Goal: Task Accomplishment & Management: Complete application form

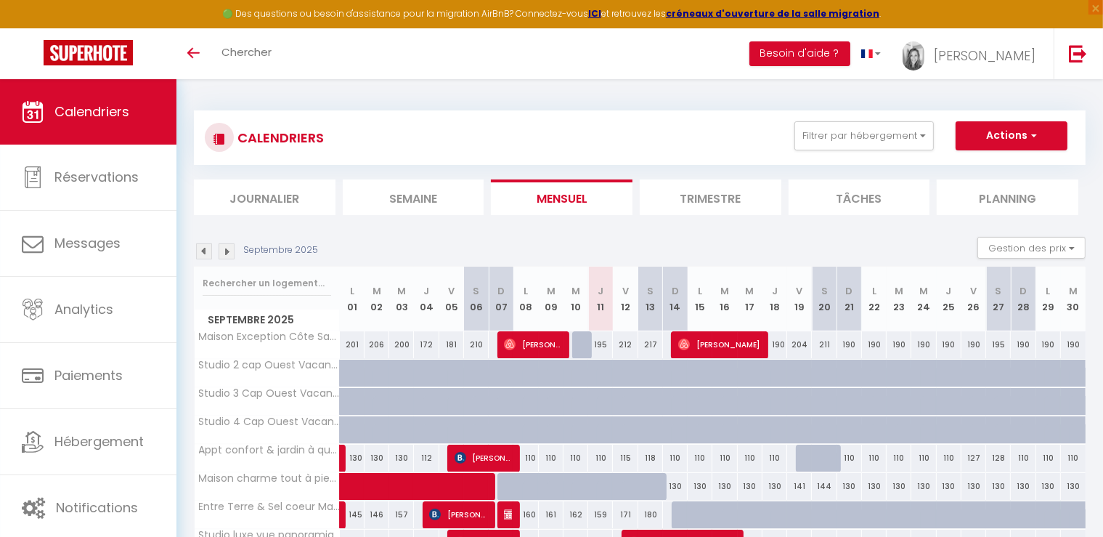
click at [226, 248] on img at bounding box center [227, 251] width 16 height 16
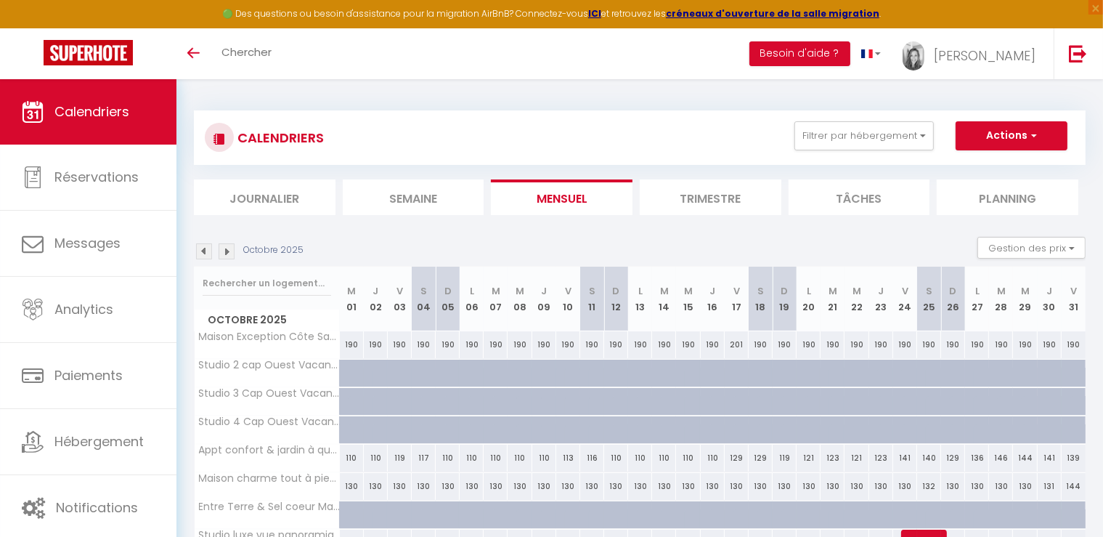
click at [234, 251] on img at bounding box center [227, 251] width 16 height 16
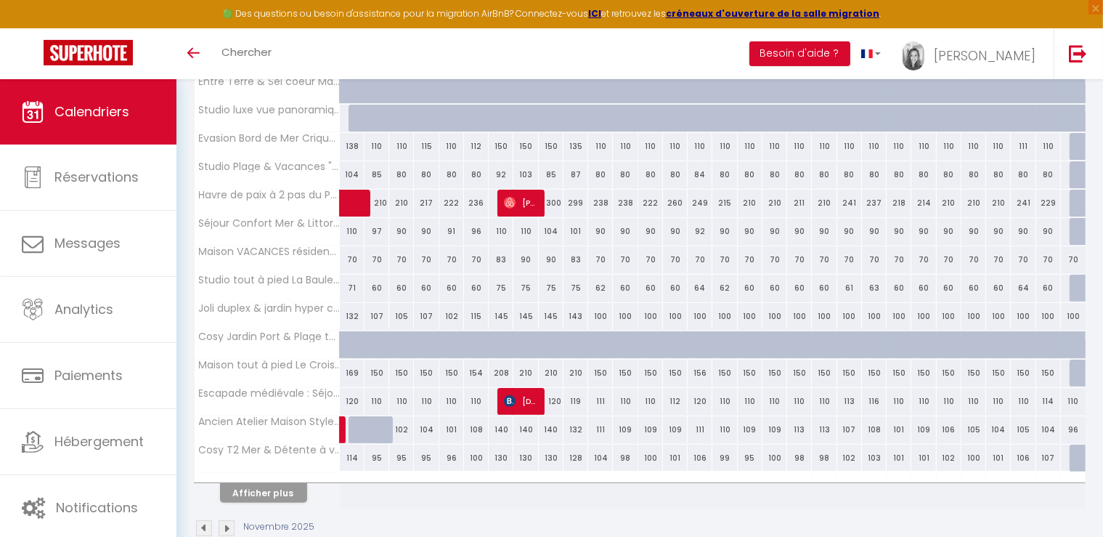
scroll to position [452, 0]
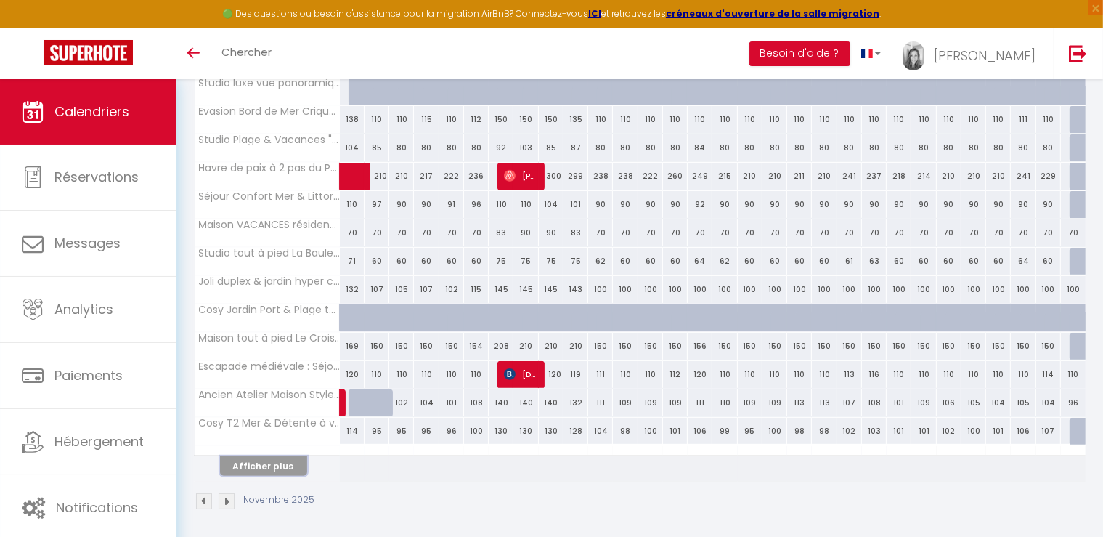
click at [265, 463] on button "Afficher plus" at bounding box center [263, 466] width 87 height 20
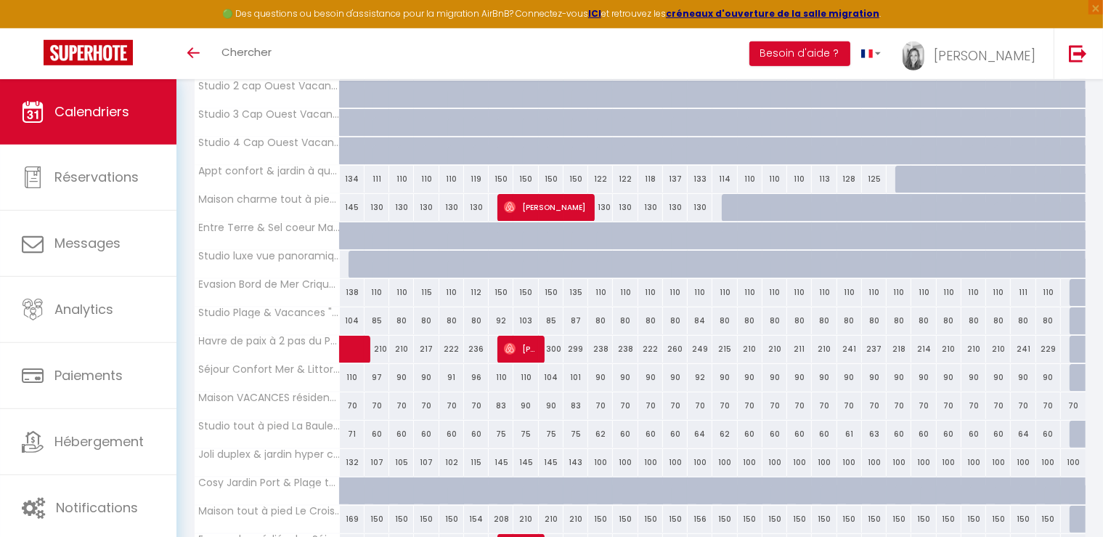
scroll to position [0, 0]
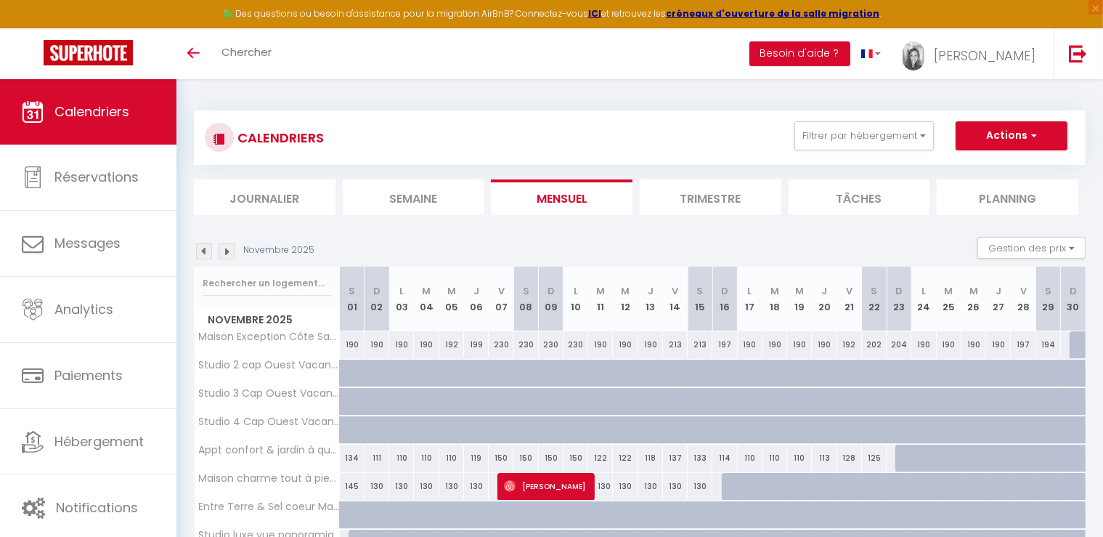
click at [200, 245] on img at bounding box center [204, 251] width 16 height 16
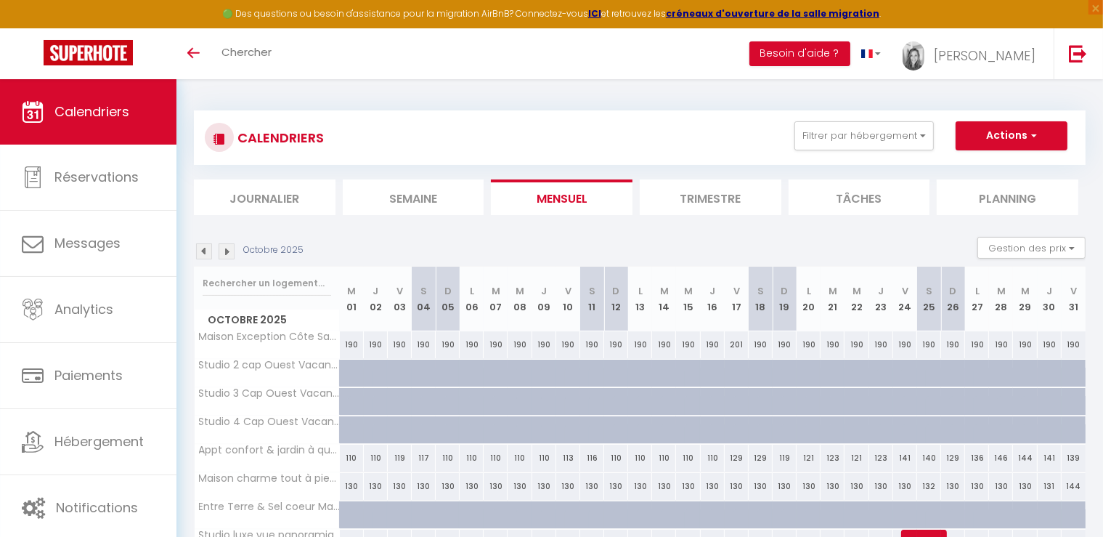
click at [208, 250] on img at bounding box center [204, 251] width 16 height 16
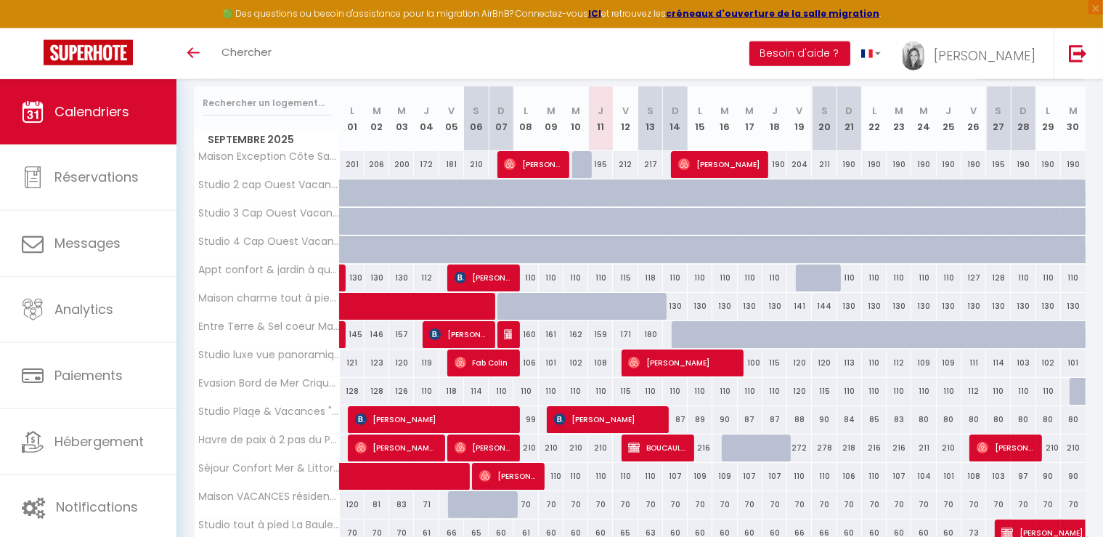
scroll to position [145, 0]
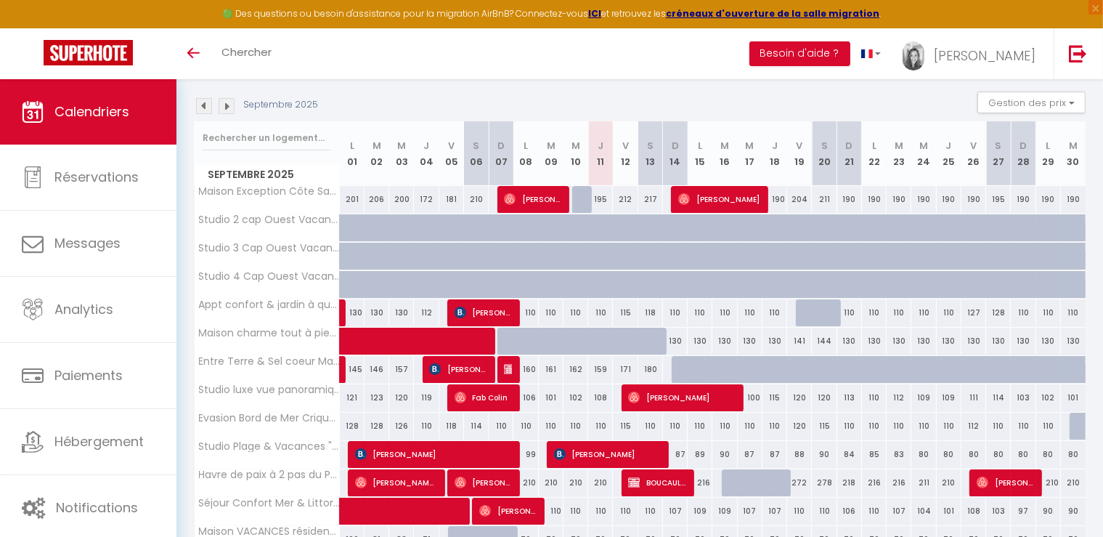
click at [131, 107] on link "Calendriers" at bounding box center [88, 111] width 176 height 65
click at [231, 110] on img at bounding box center [227, 106] width 16 height 16
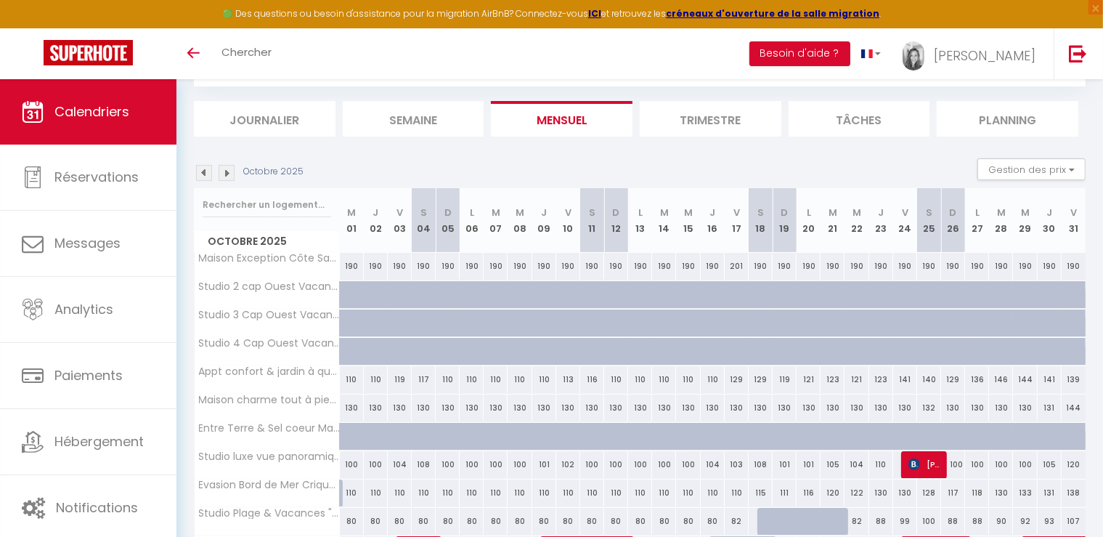
click at [884, 492] on div "130" at bounding box center [881, 492] width 24 height 27
type input "130"
type input "Jeu 23 Octobre 2025"
type input "Ven 24 Octobre 2025"
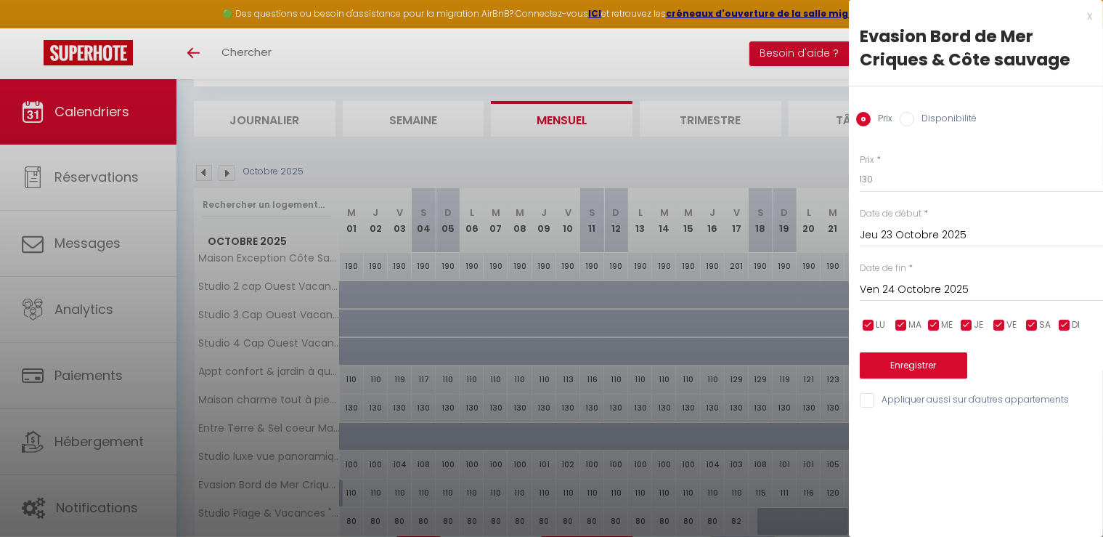
drag, startPoint x: 783, startPoint y: 158, endPoint x: 962, endPoint y: 134, distance: 181.0
click at [783, 159] on div at bounding box center [551, 268] width 1103 height 537
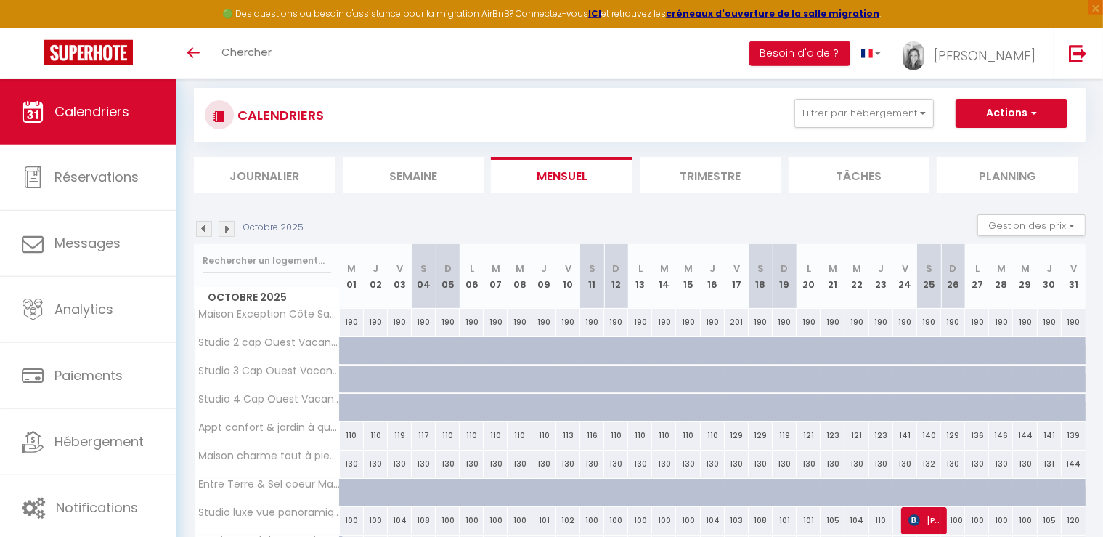
scroll to position [0, 0]
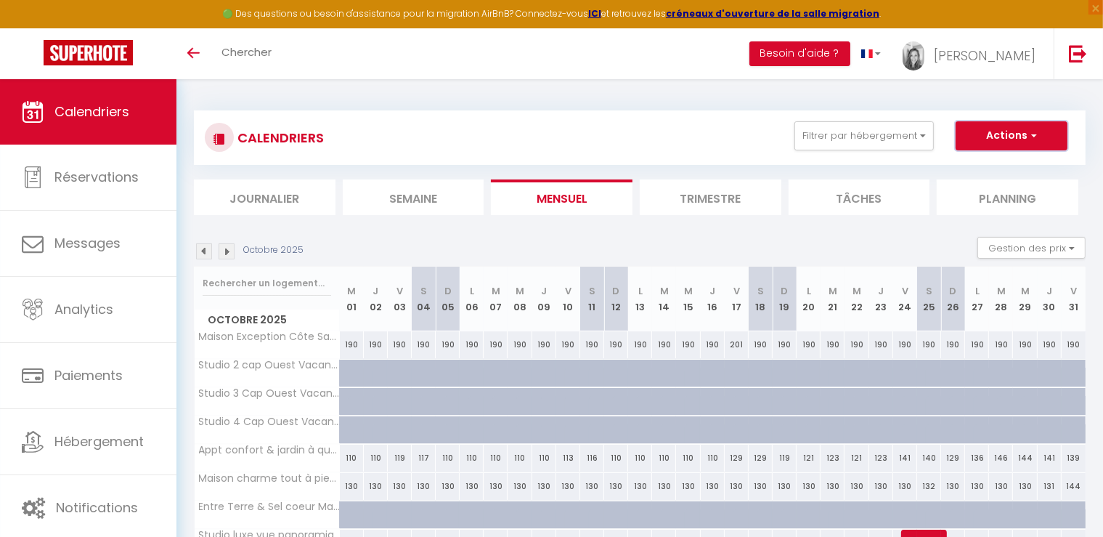
click at [1014, 140] on button "Actions" at bounding box center [1011, 135] width 112 height 29
click at [972, 168] on link "Nouvelle réservation" at bounding box center [996, 169] width 126 height 22
select select
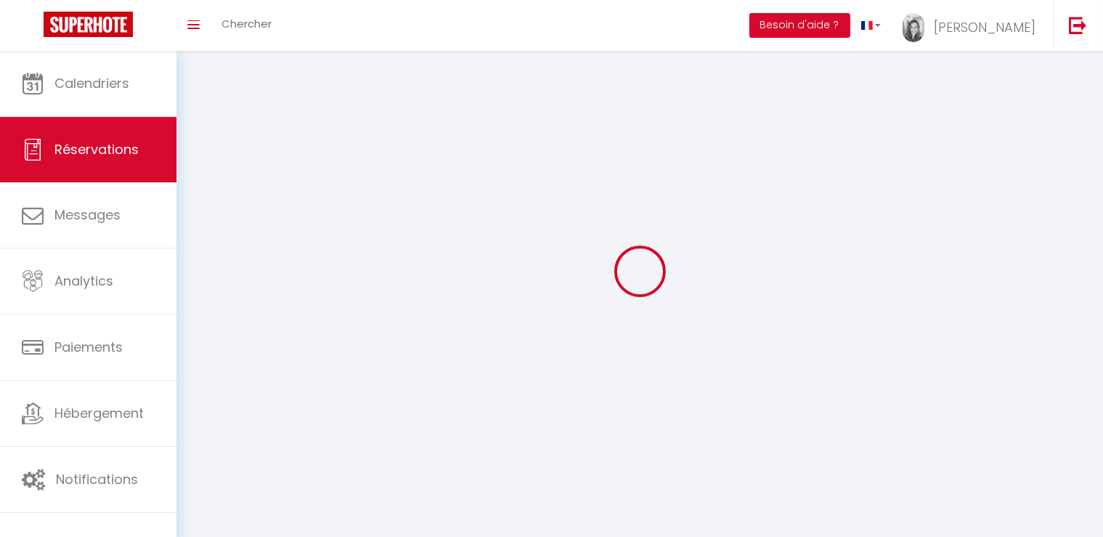
select select
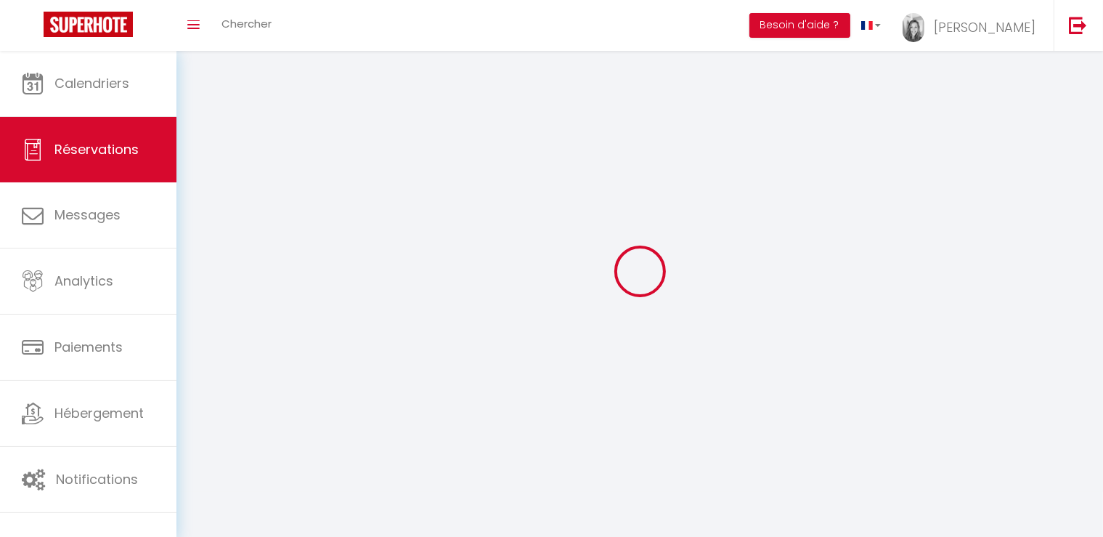
select select
checkbox input "false"
select select
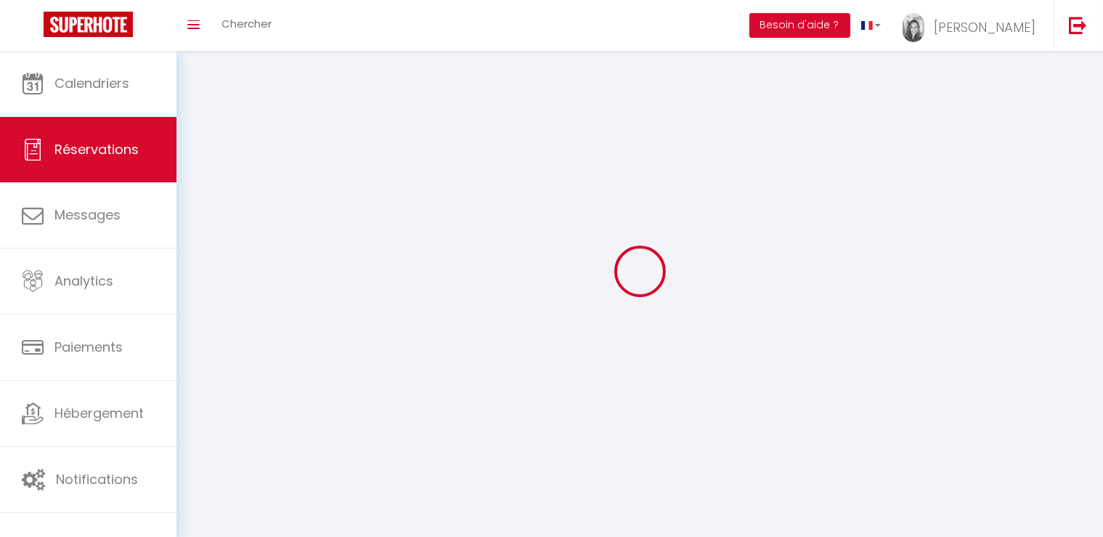
select select
checkbox input "false"
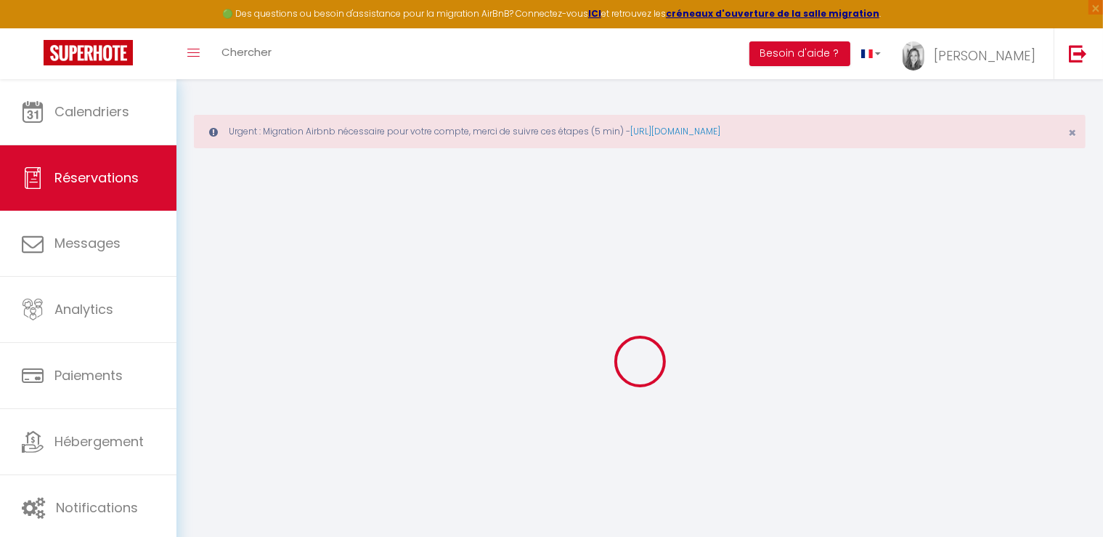
select select
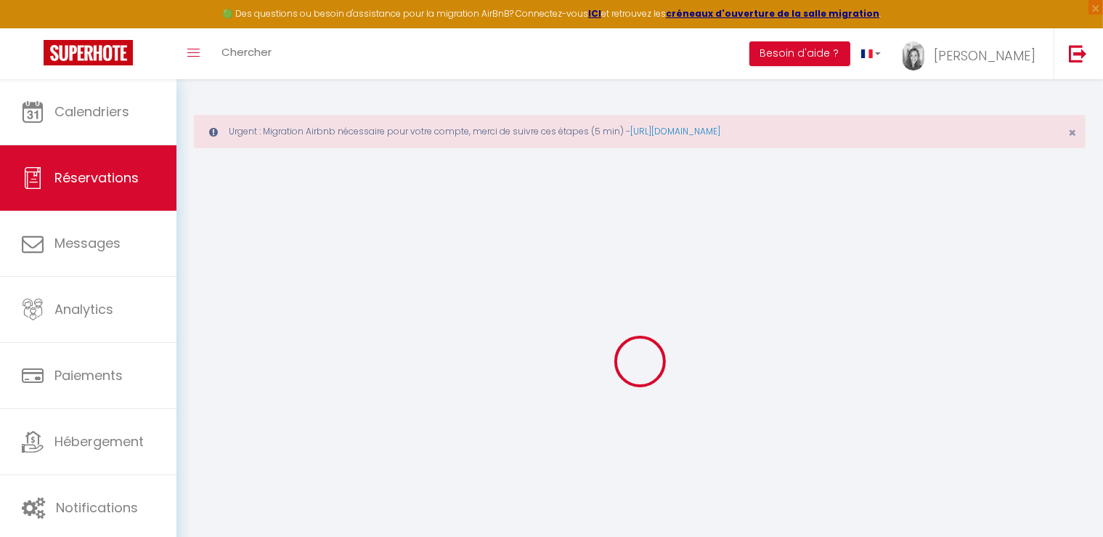
select select
checkbox input "false"
select select
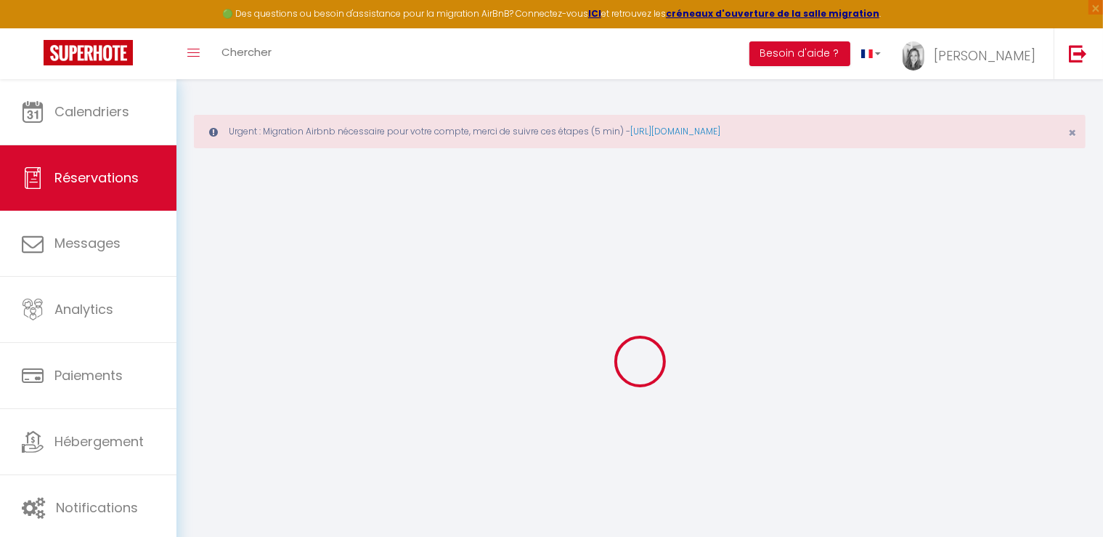
select select
checkbox input "false"
select select
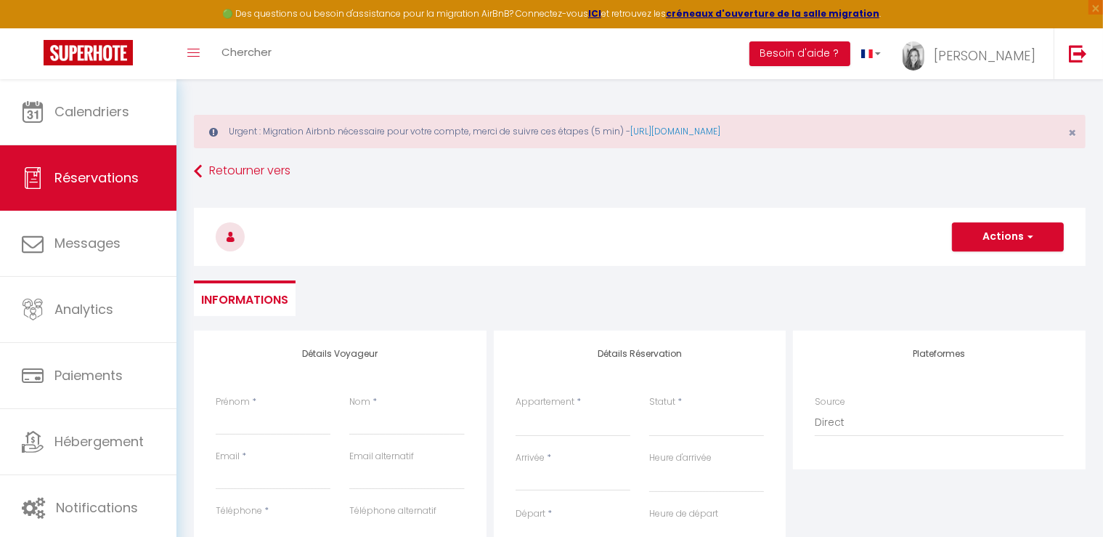
click at [245, 408] on label "Prénom" at bounding box center [233, 402] width 34 height 14
click at [245, 409] on input "Prénom" at bounding box center [273, 422] width 115 height 26
click at [237, 420] on input "Prénom" at bounding box center [273, 422] width 115 height 26
type input "F"
select select
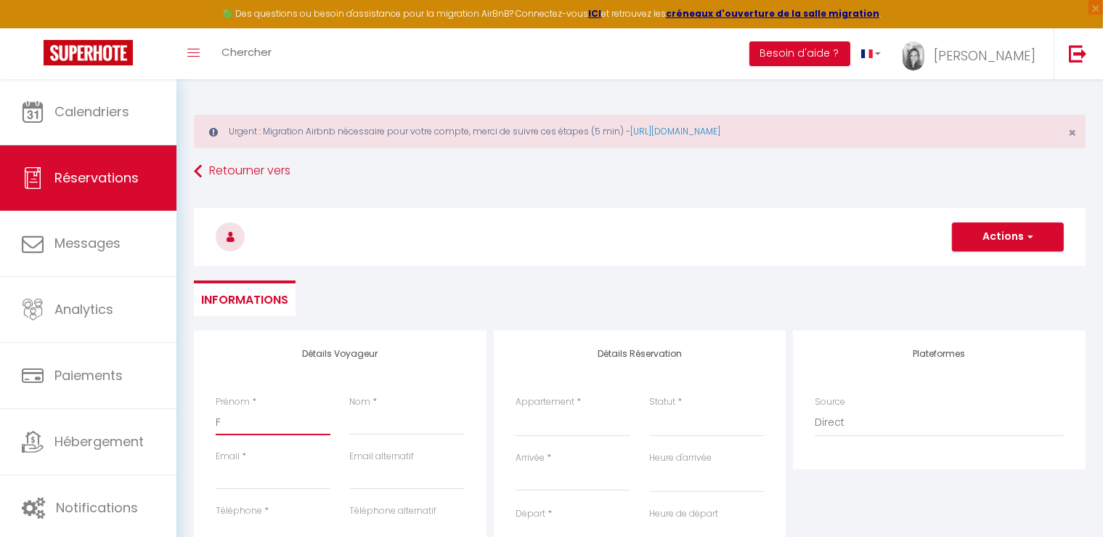
select select
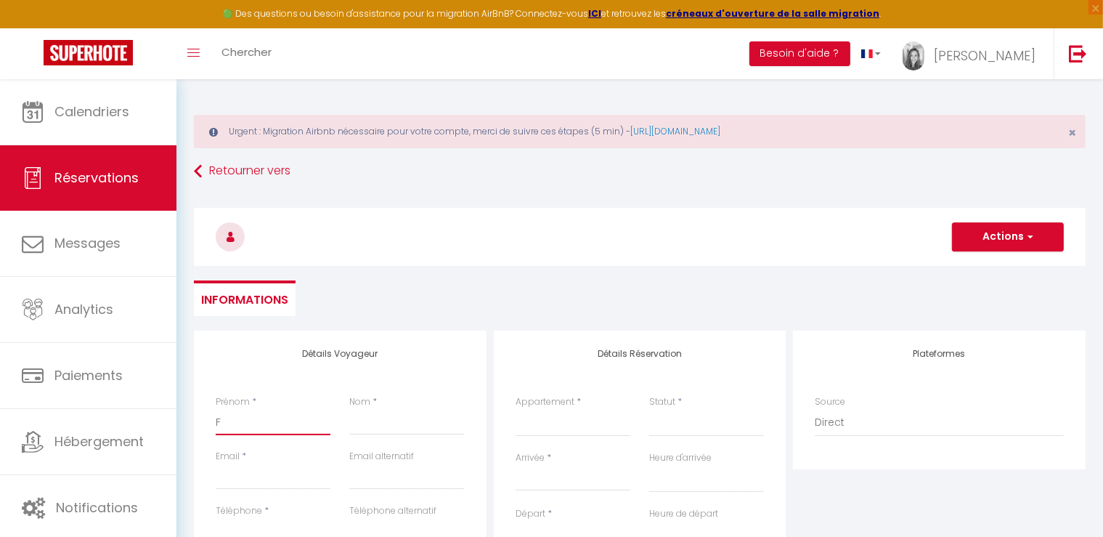
select select
checkbox input "false"
type input "FL"
select select
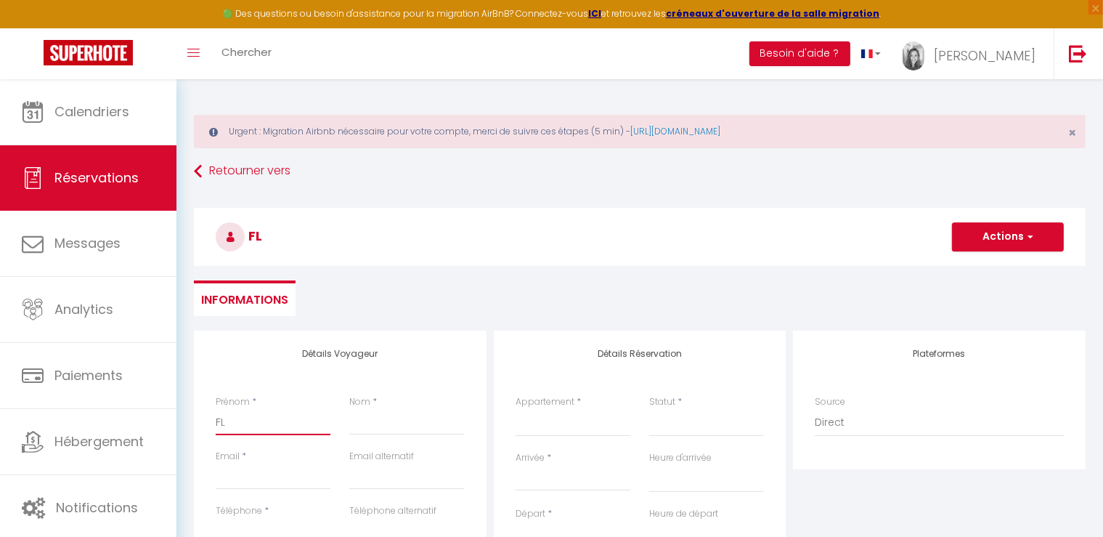
select select
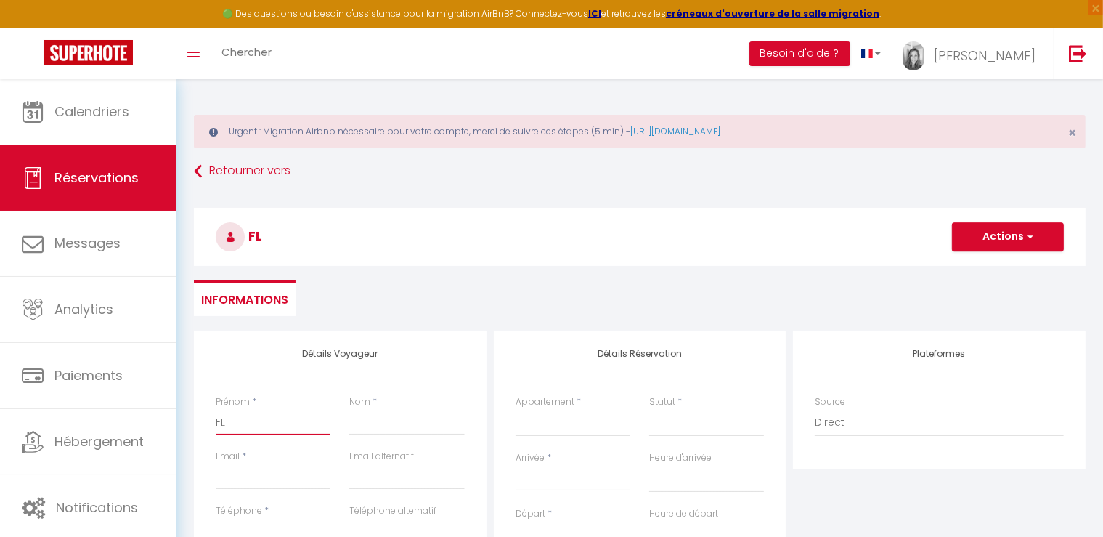
checkbox input "false"
type input "FLO"
select select
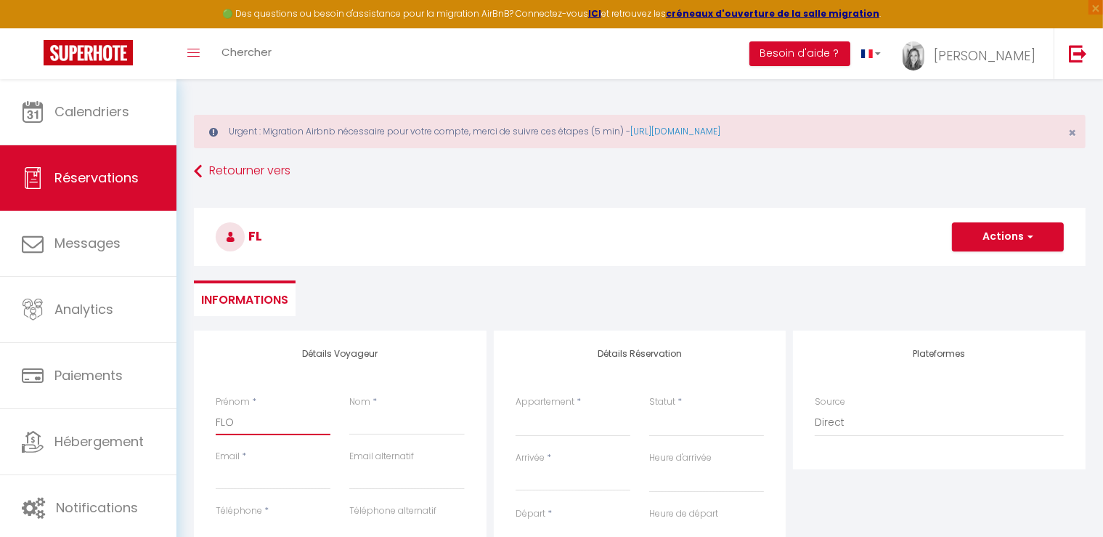
select select
checkbox input "false"
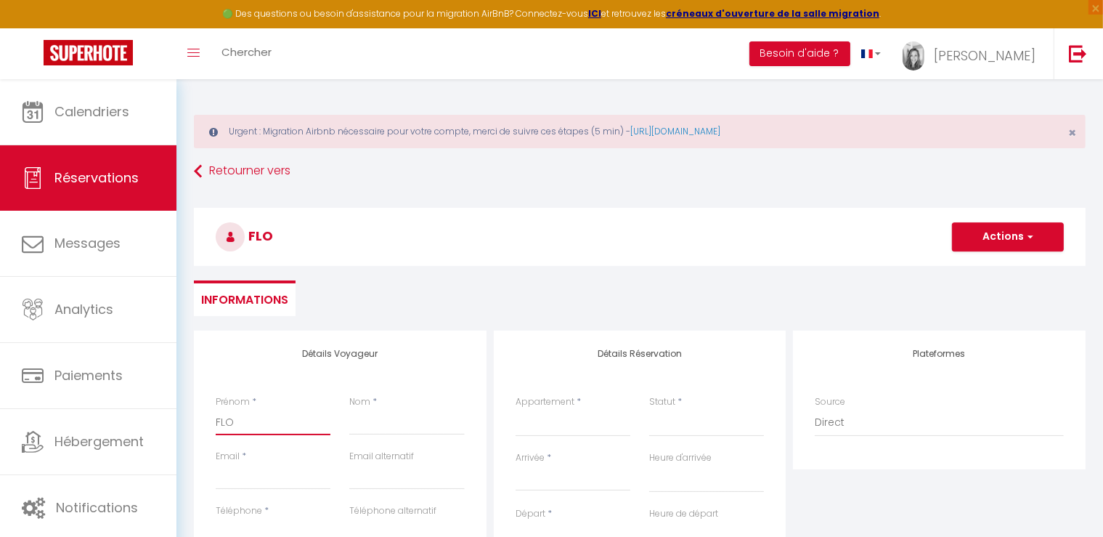
type input "FLOC"
select select
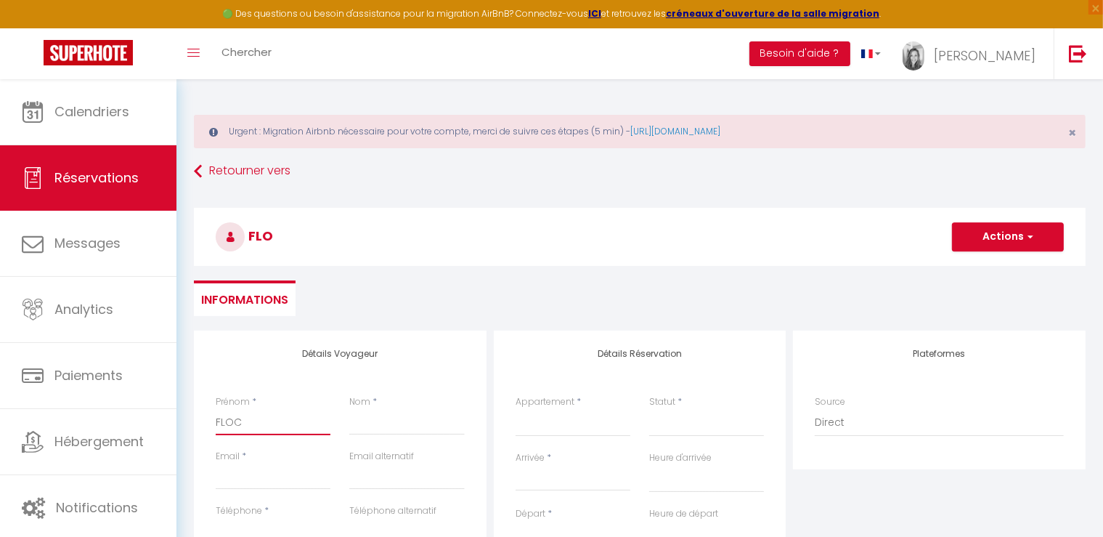
select select
checkbox input "false"
type input "FLOC'"
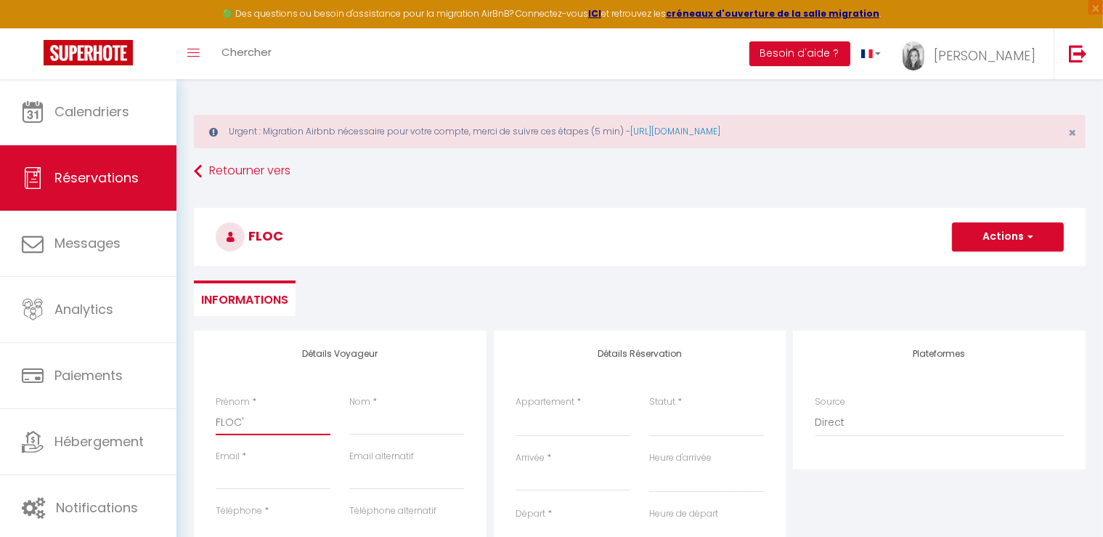
select select
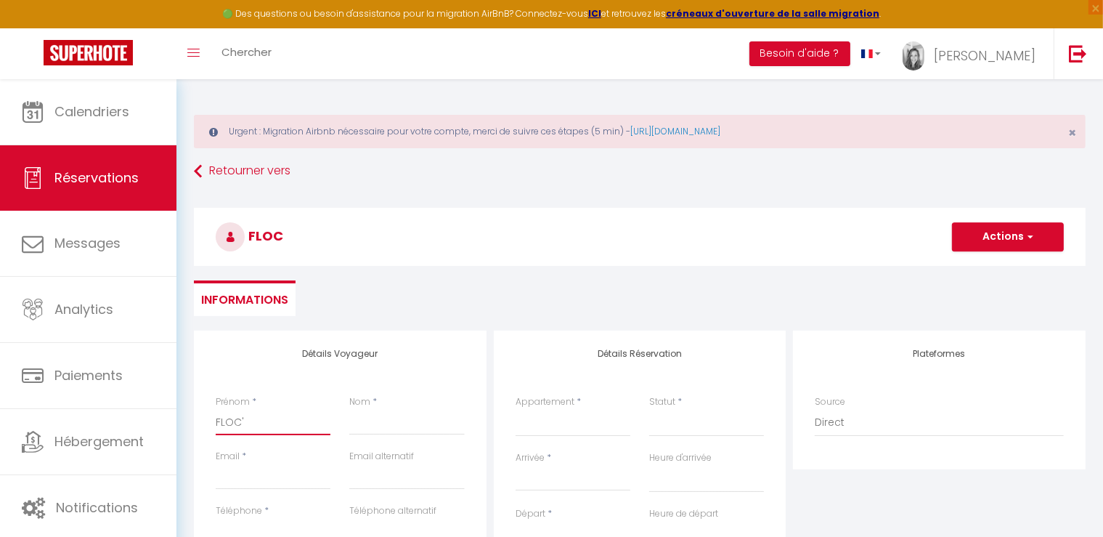
select select
checkbox input "false"
type input "FLOC'H"
select select
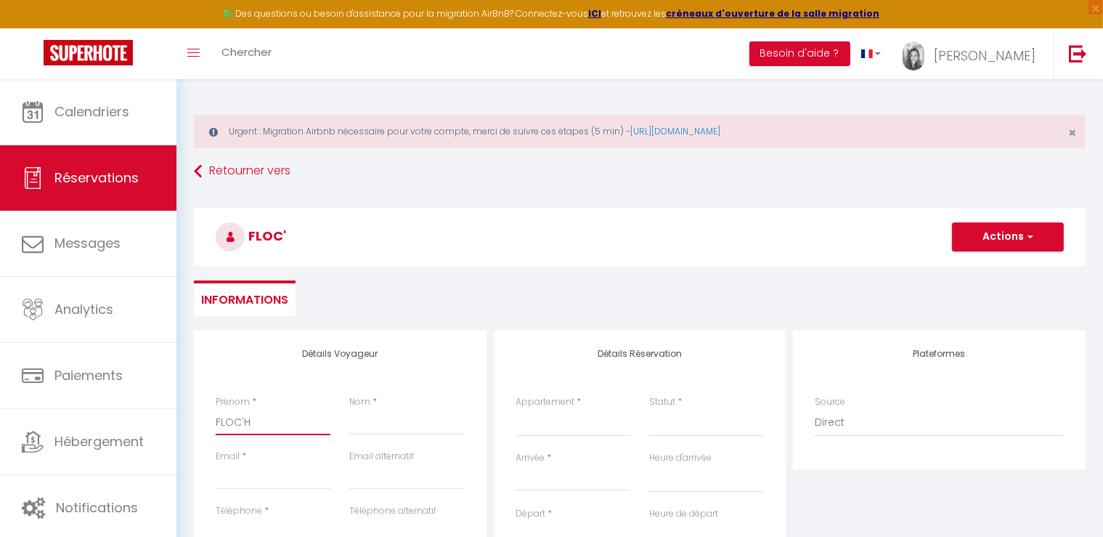
select select
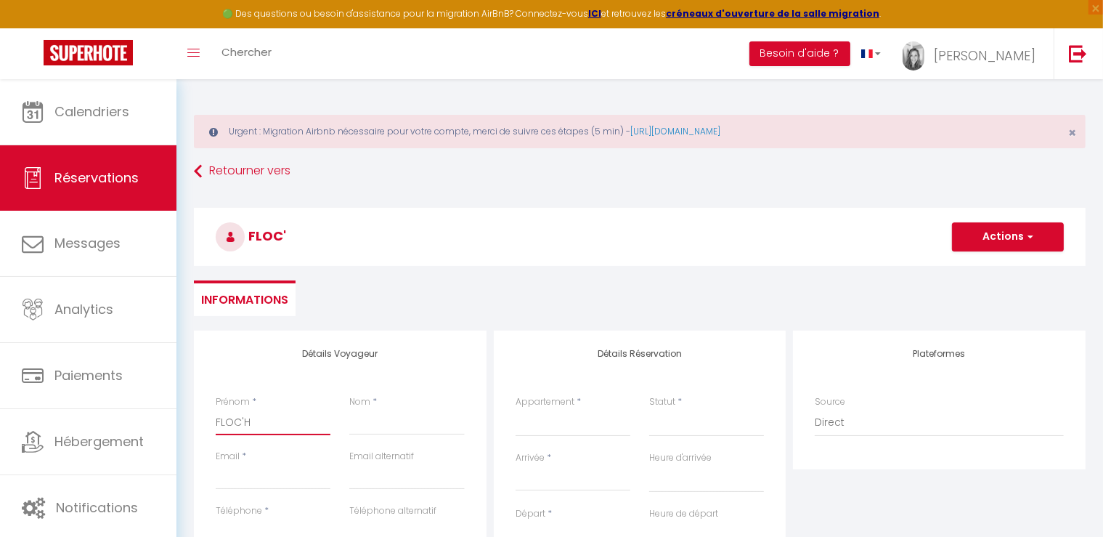
select select
checkbox input "false"
type input "FLOC'H"
click at [421, 432] on input "Nom" at bounding box center [406, 422] width 115 height 26
type input "C"
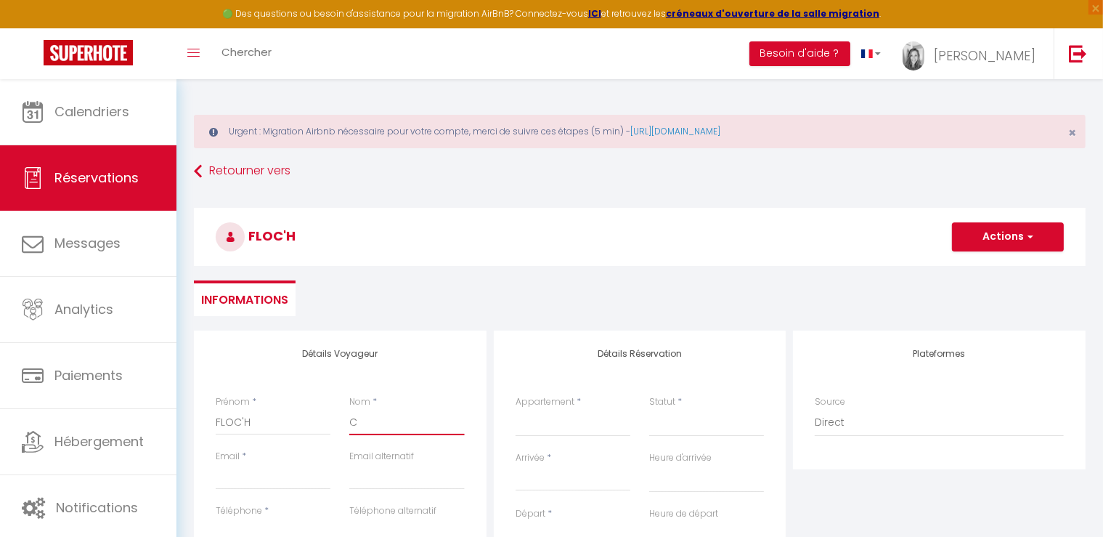
select select
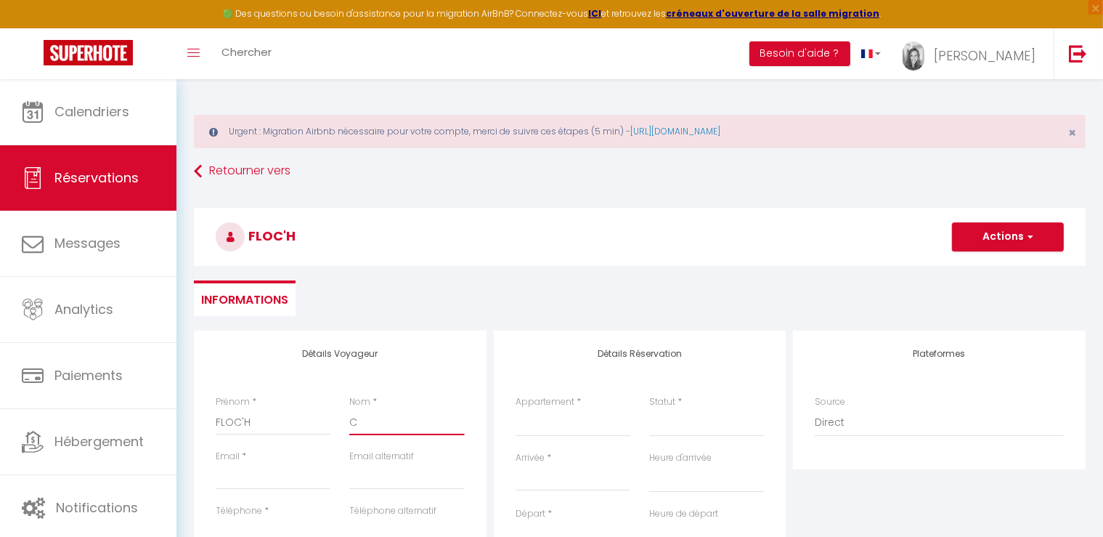
select select
checkbox input "false"
type input "Ch"
select select
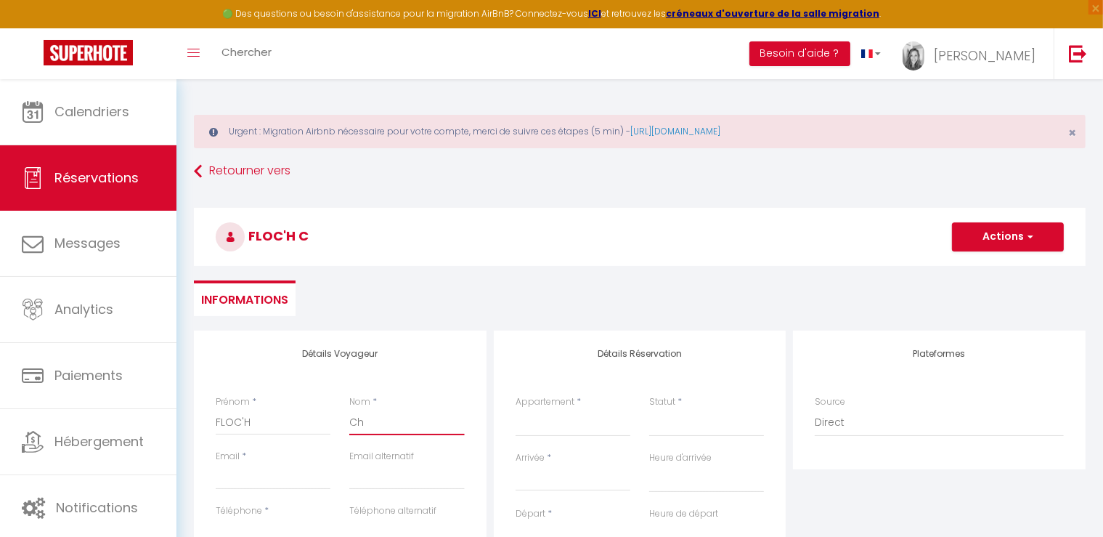
select select
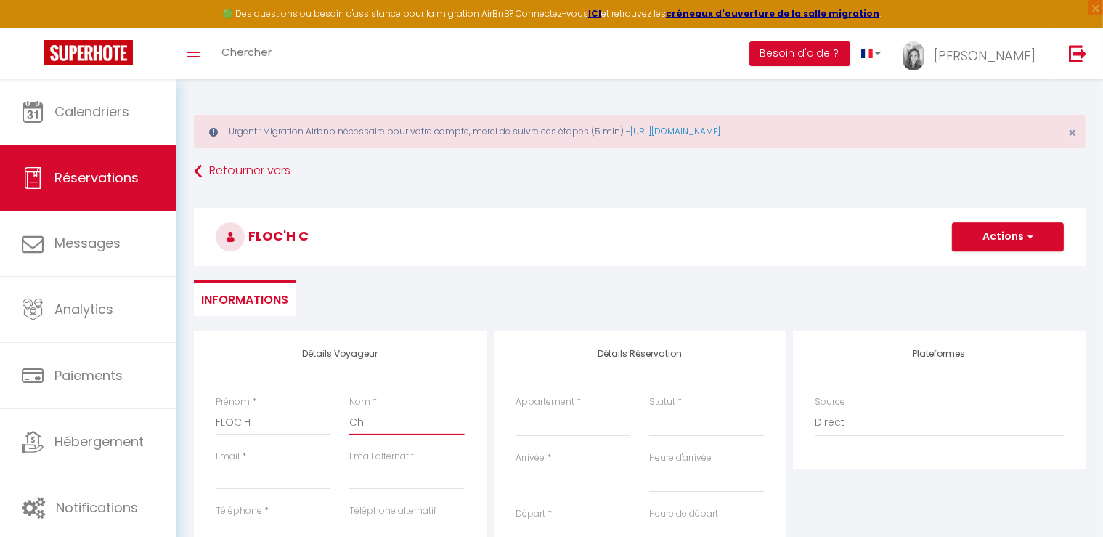
select select
checkbox input "false"
type input "Chr"
select select
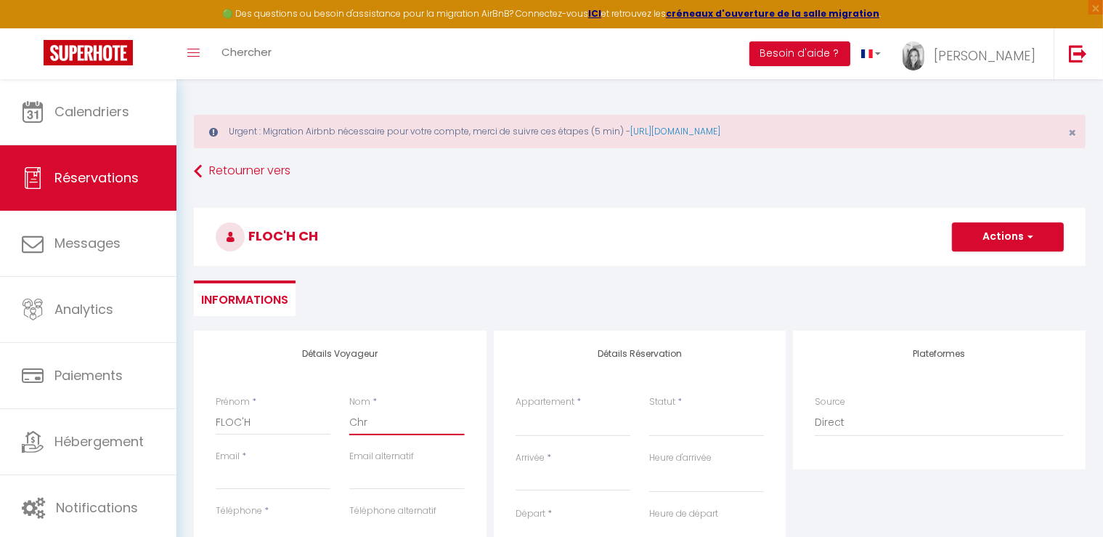
select select
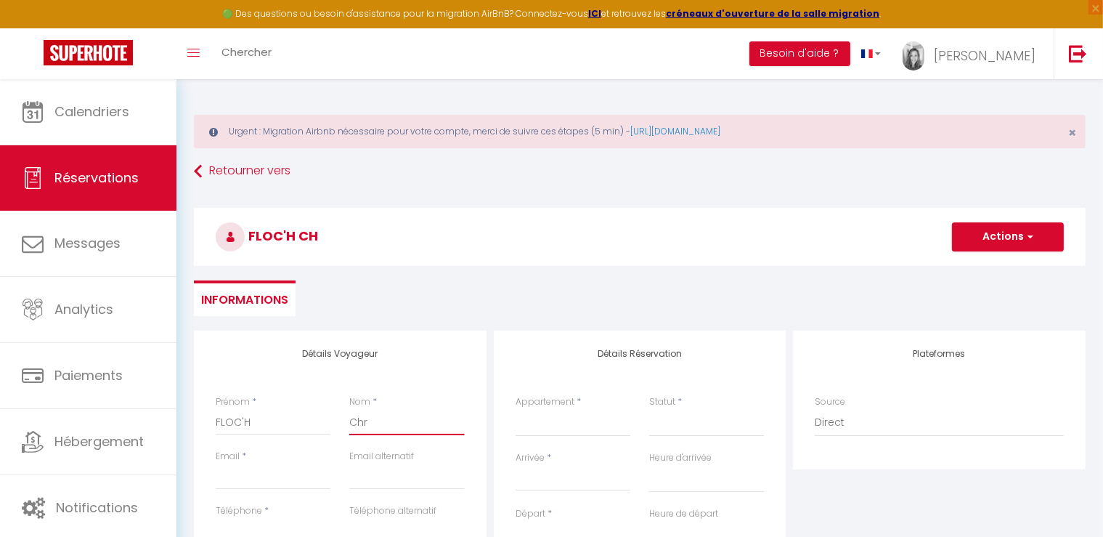
checkbox input "false"
type input "Chri"
select select
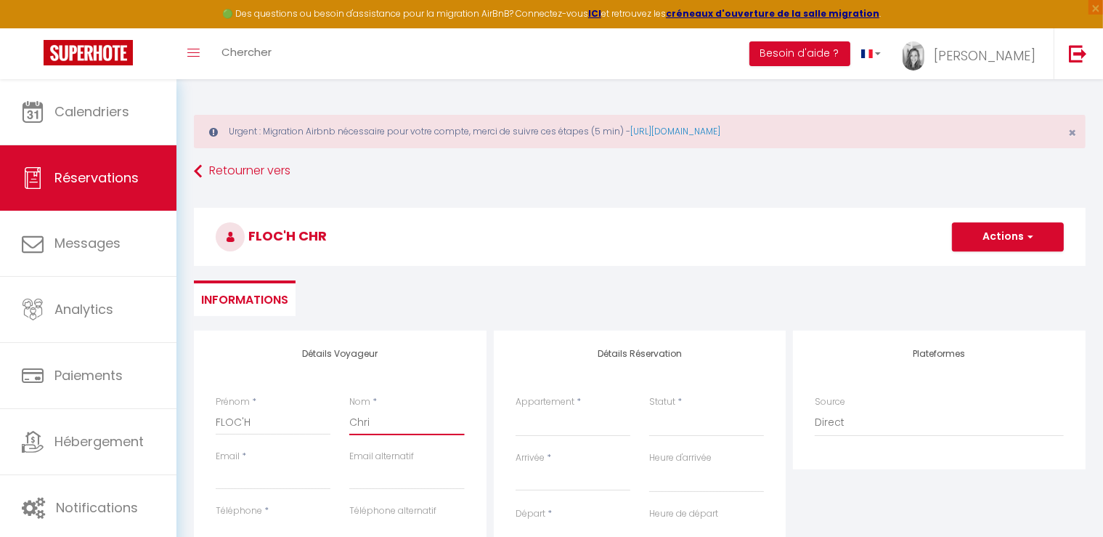
select select
checkbox input "false"
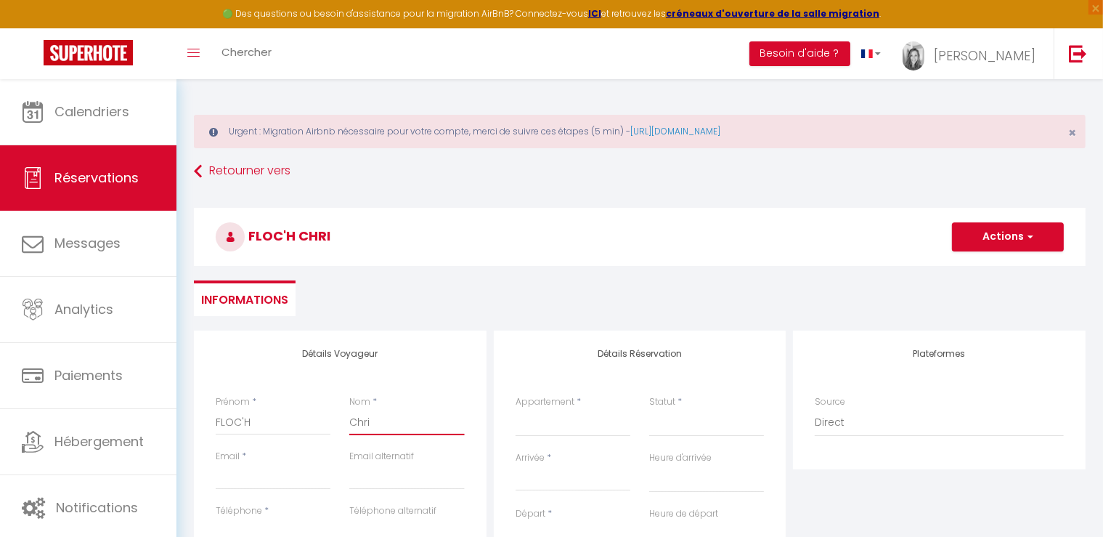
type input "[PERSON_NAME]"
select select
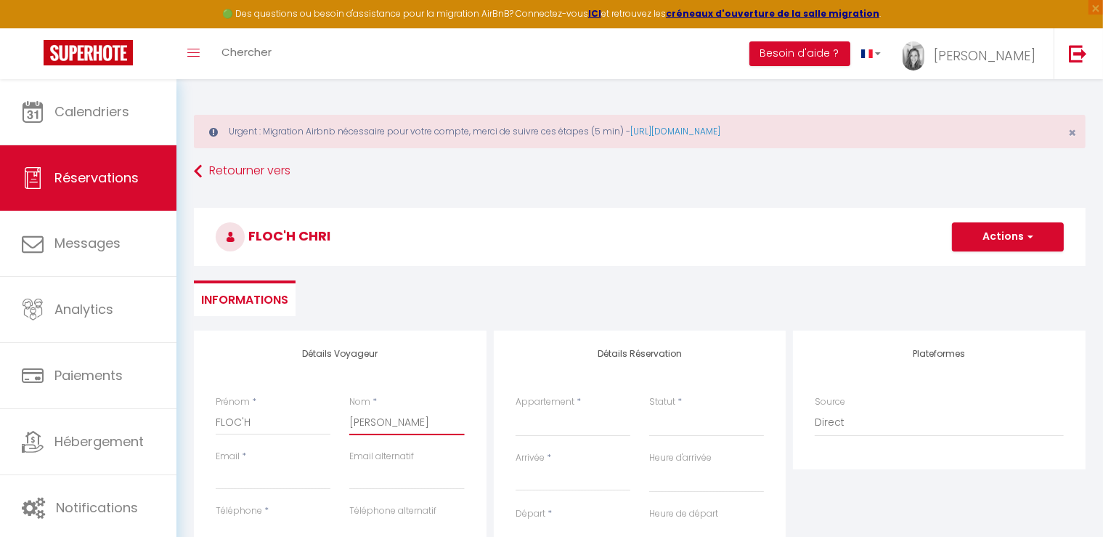
select select
checkbox input "false"
type input "[PERSON_NAME]"
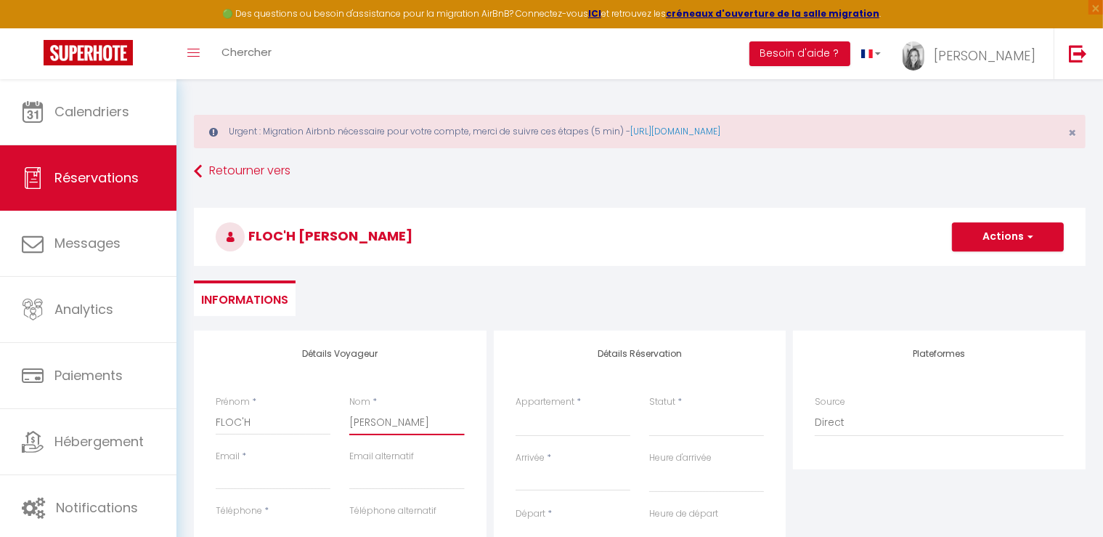
select select
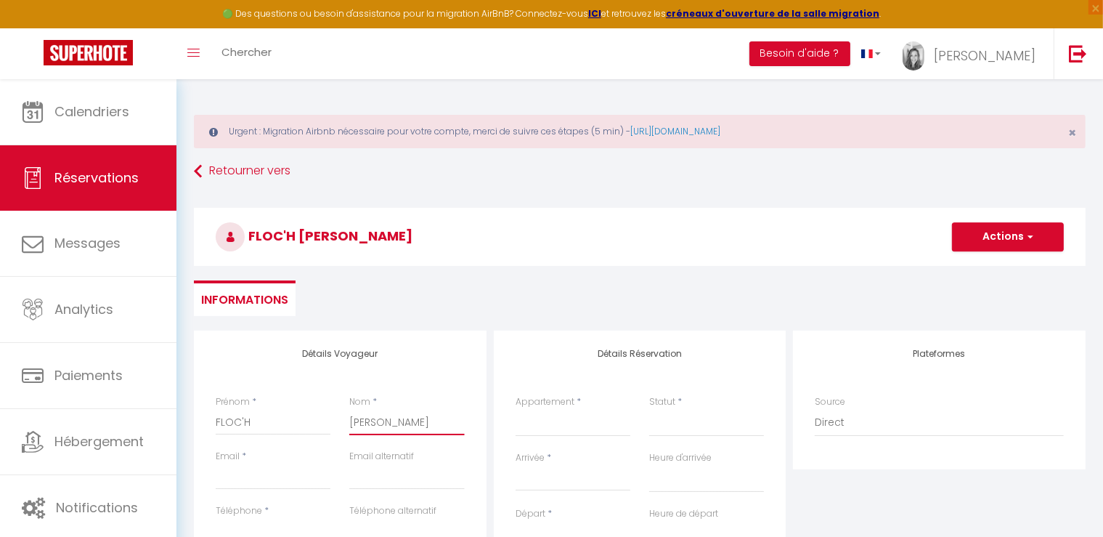
select select
checkbox input "false"
type input "Chrisit"
select select
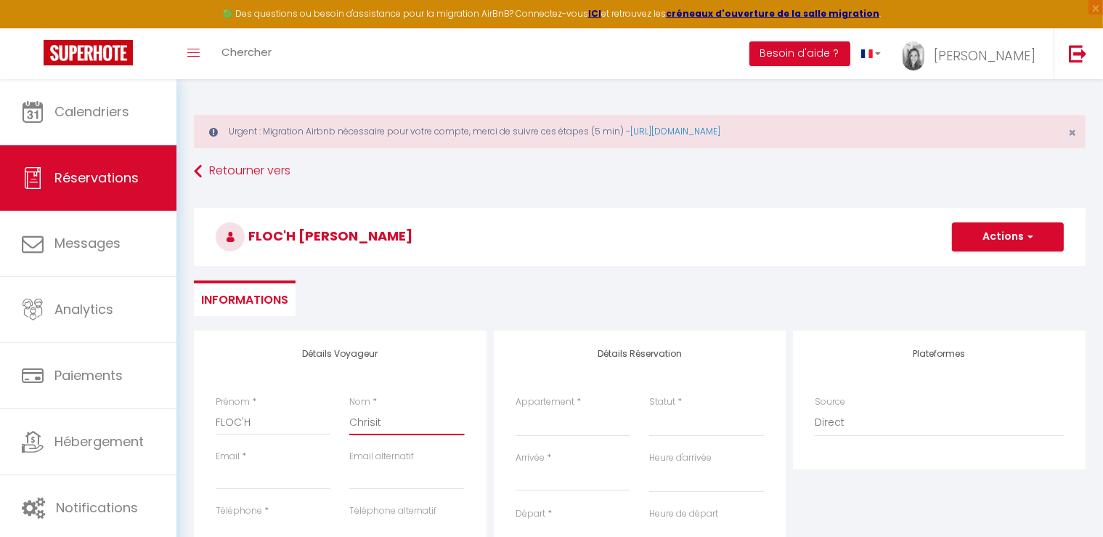
select select
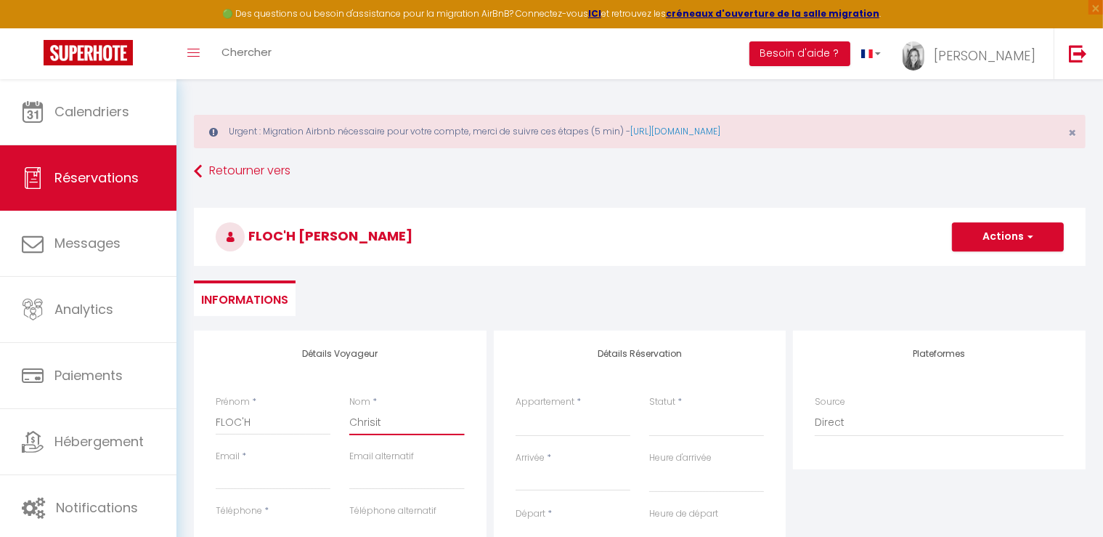
select select
checkbox input "false"
type input "[PERSON_NAME]"
select select
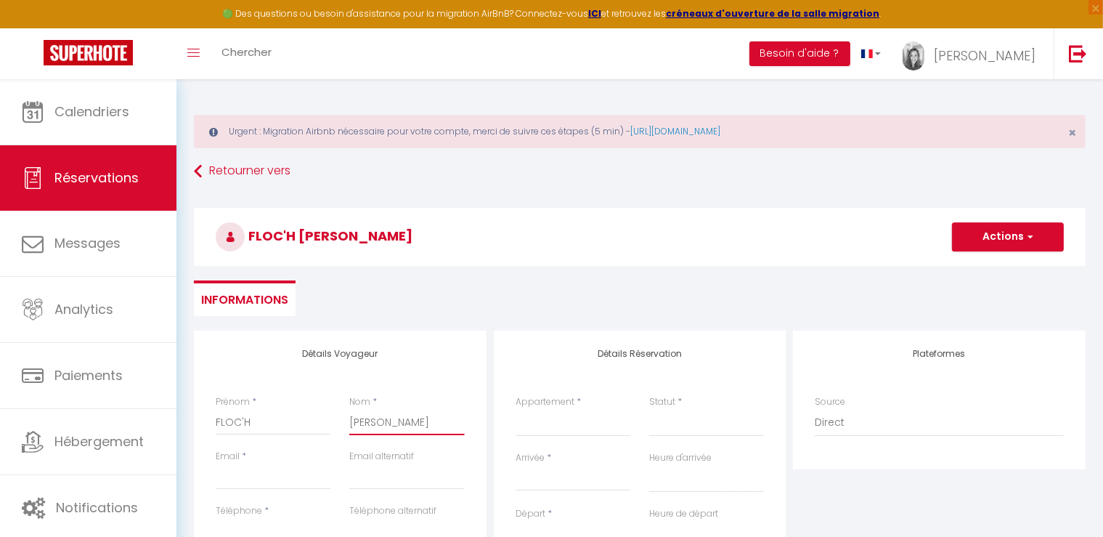
select select
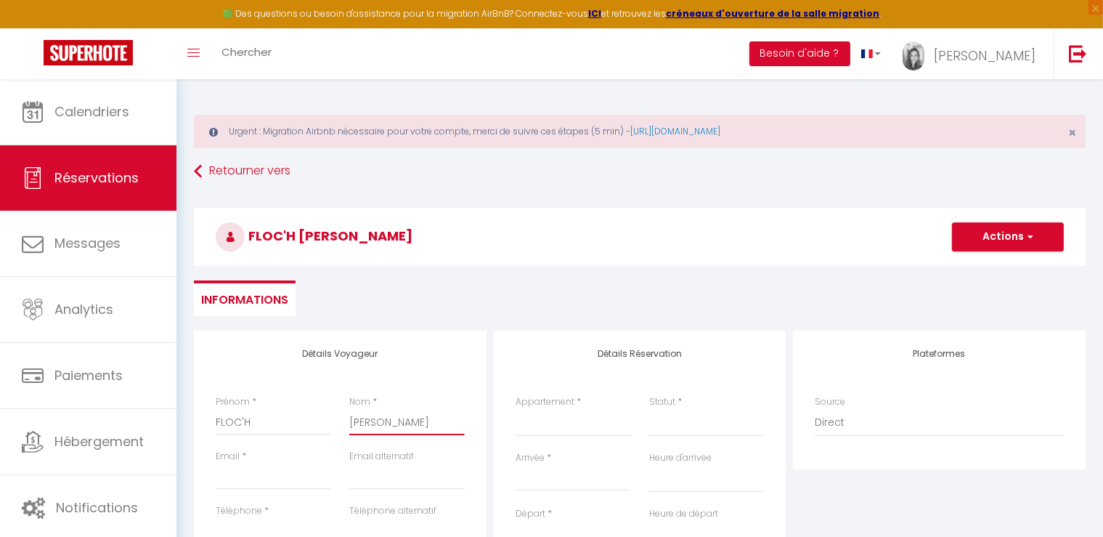
checkbox input "false"
type input "[PERSON_NAME]"
select select
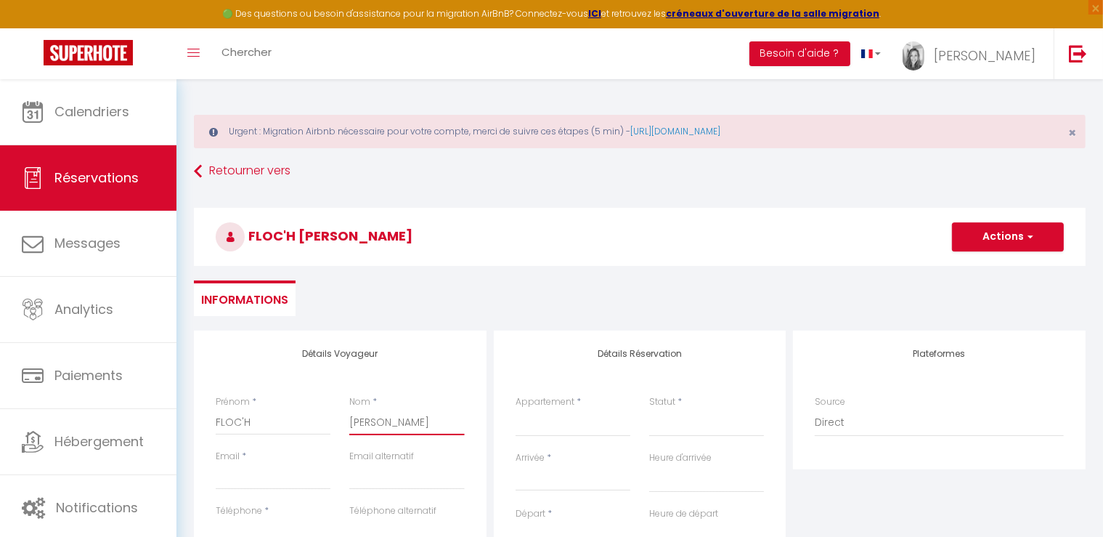
select select
checkbox input "false"
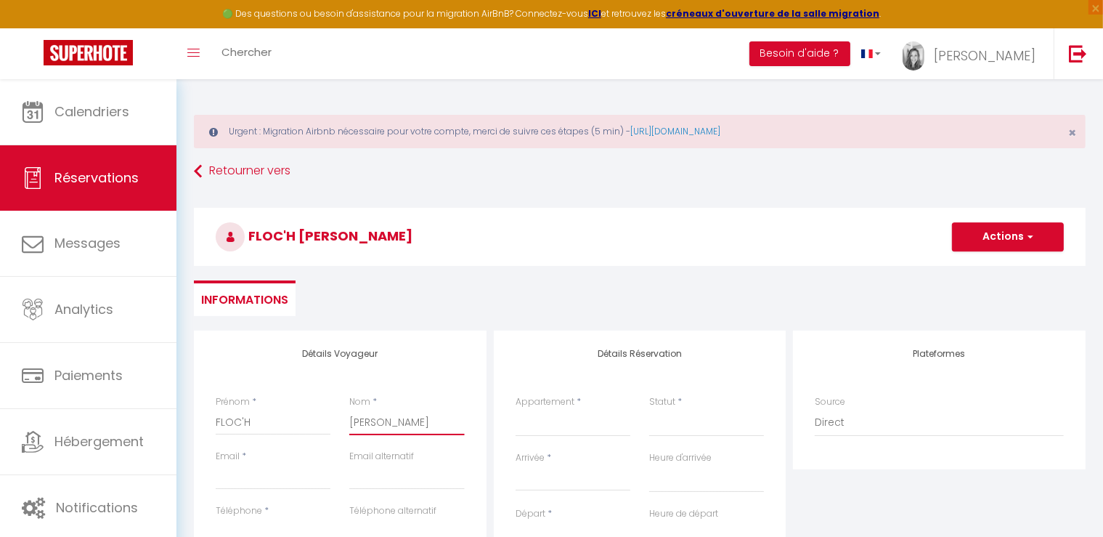
type input "[PERSON_NAME]"
select select
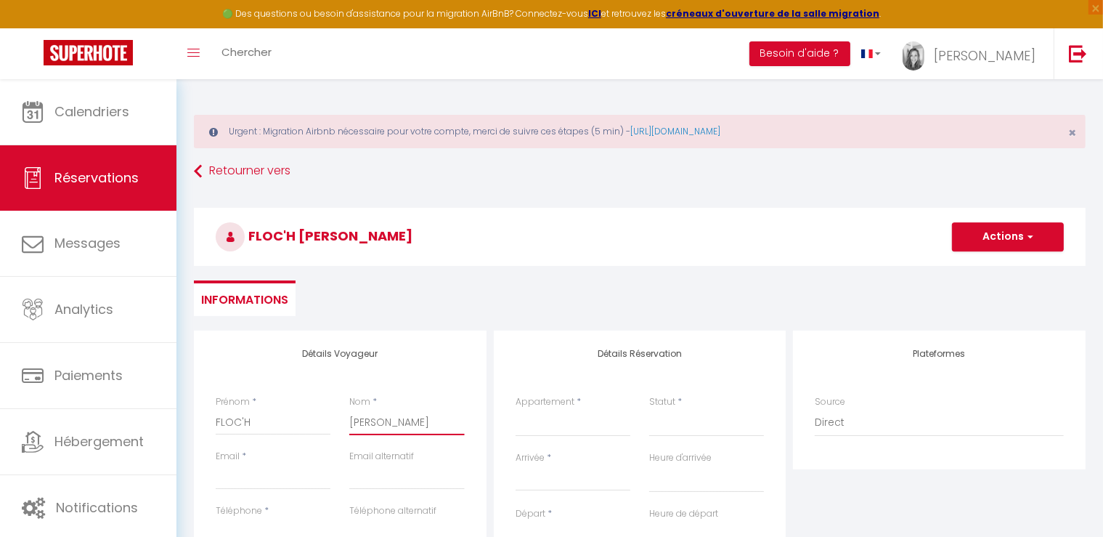
select select
checkbox input "false"
type input "Chrisit"
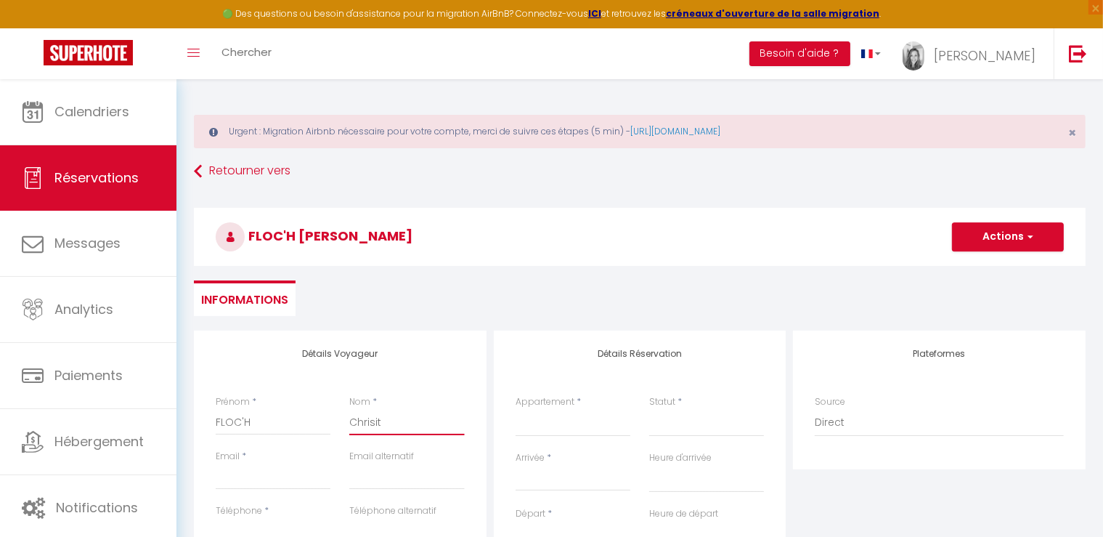
select select
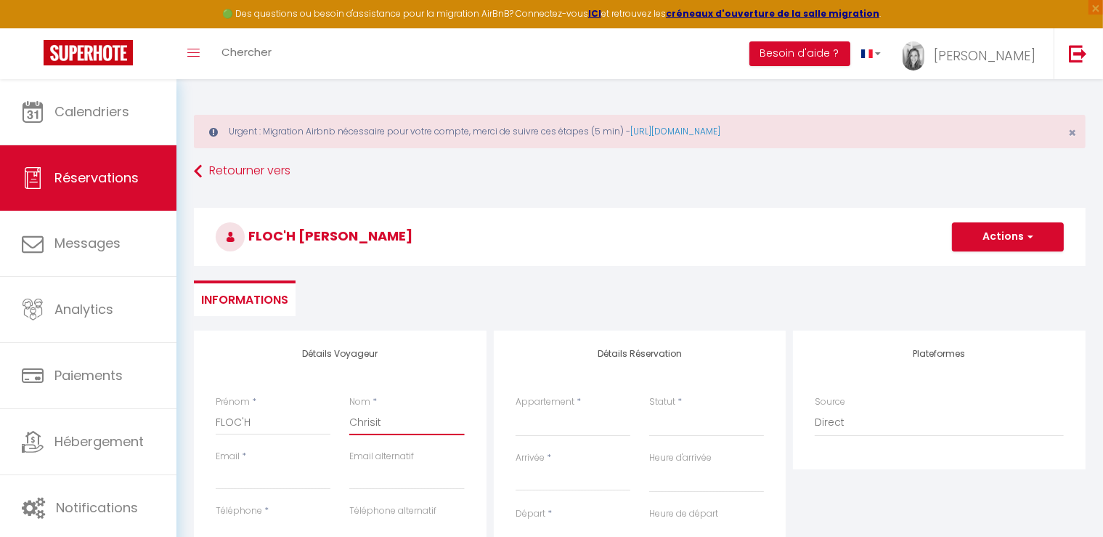
select select
checkbox input "false"
type input "Chrisit"
drag, startPoint x: 264, startPoint y: 421, endPoint x: 179, endPoint y: 420, distance: 85.7
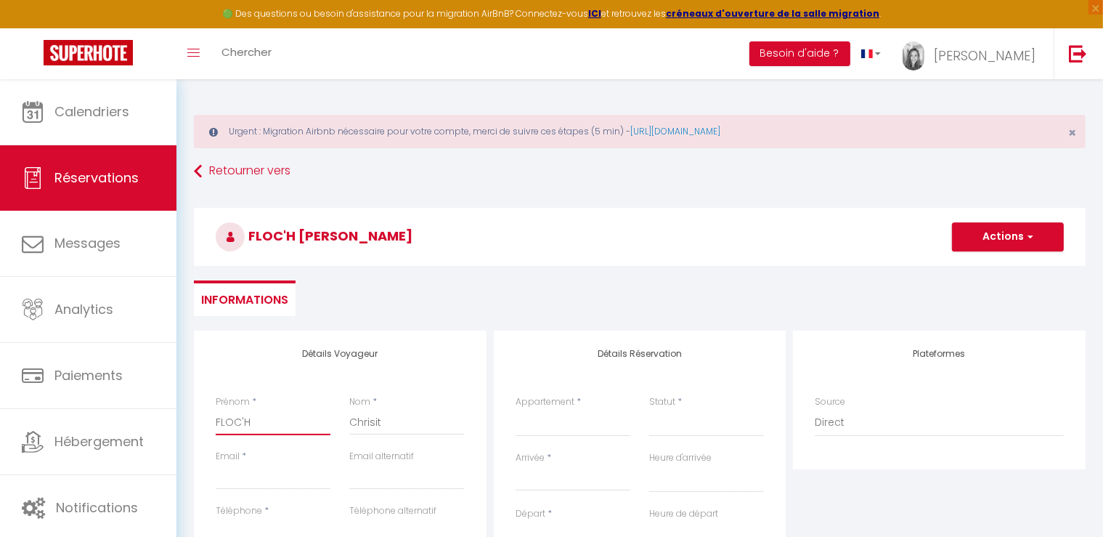
click at [216, 420] on input "FLOC'H" at bounding box center [273, 422] width 115 height 26
type input "F"
select select
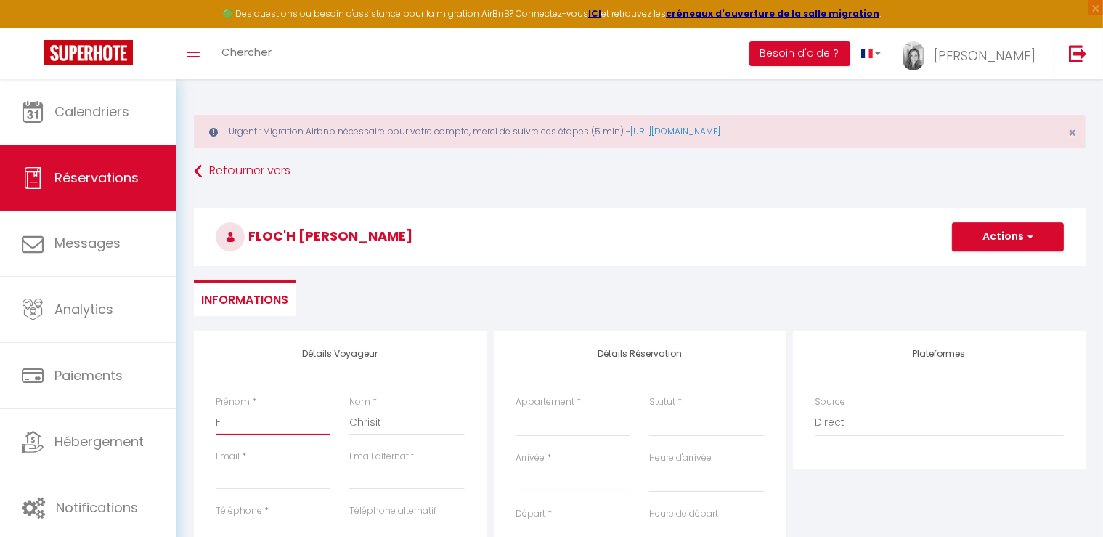
select select
checkbox input "false"
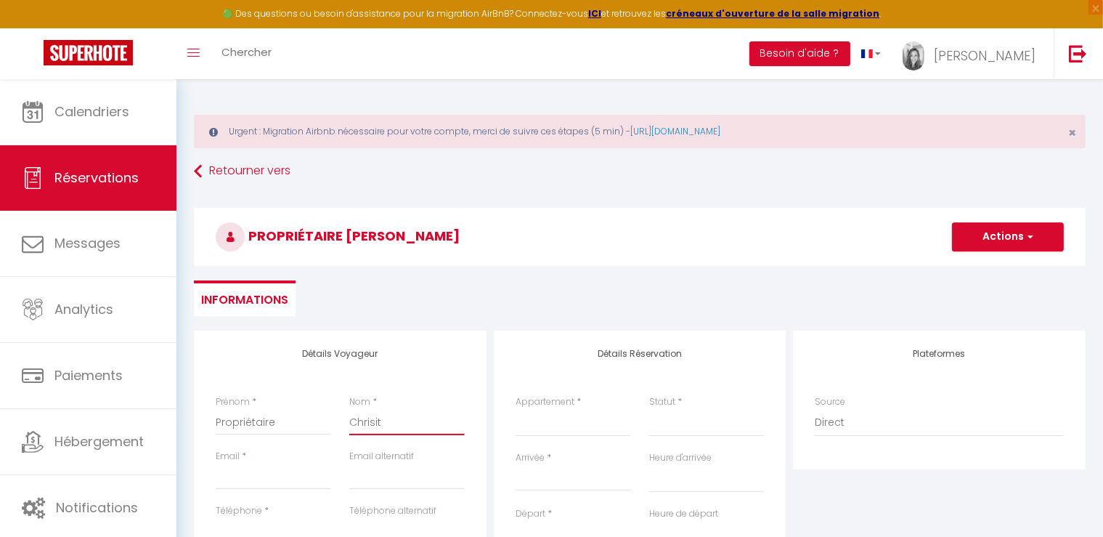
drag, startPoint x: 380, startPoint y: 418, endPoint x: 339, endPoint y: 423, distance: 40.9
click at [349, 423] on input "Chrisit" at bounding box center [406, 422] width 115 height 26
click at [259, 478] on input "Email client" at bounding box center [273, 476] width 115 height 26
click at [515, 409] on select "Maison Exception Côte Sauvage Le Croisic ! Appt confort & jardin à quelques pas…" at bounding box center [572, 423] width 115 height 28
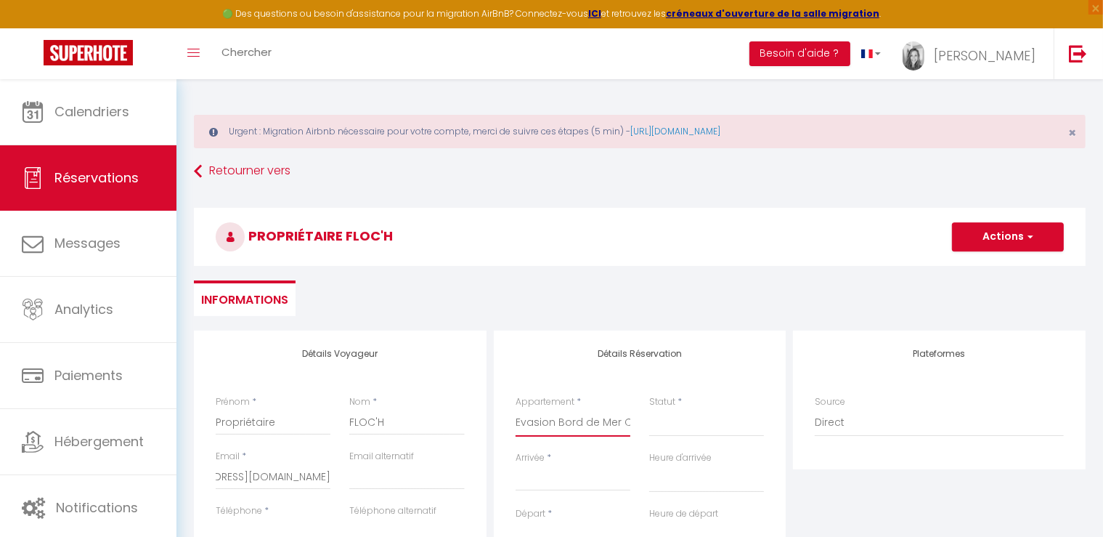
click option "Evasion Bord de Mer Criques & Côte sauvage" at bounding box center [0, 0] width 0 height 0
click at [649, 409] on select "Confirmé Non Confirmé [PERSON_NAME] par le voyageur No Show Request" at bounding box center [706, 423] width 115 height 28
click option "Confirmé" at bounding box center [0, 0] width 0 height 0
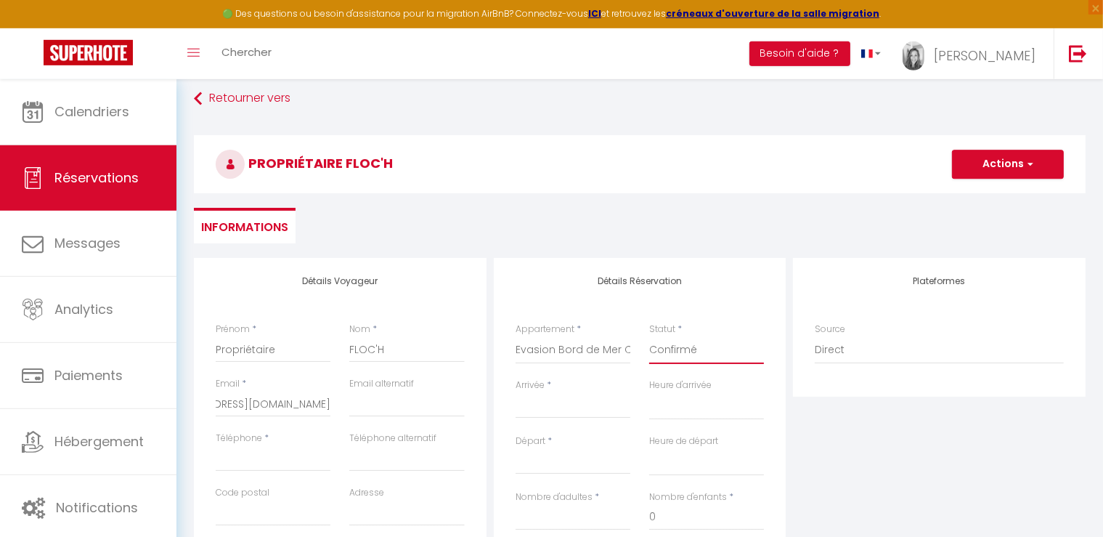
scroll to position [153, 0]
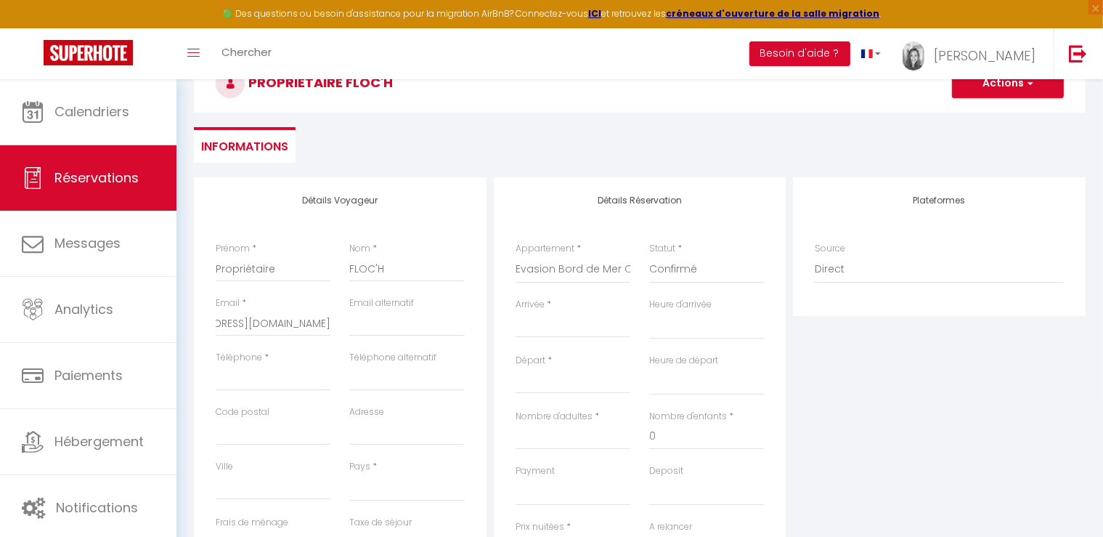
click at [553, 335] on input "Arrivée" at bounding box center [572, 326] width 115 height 19
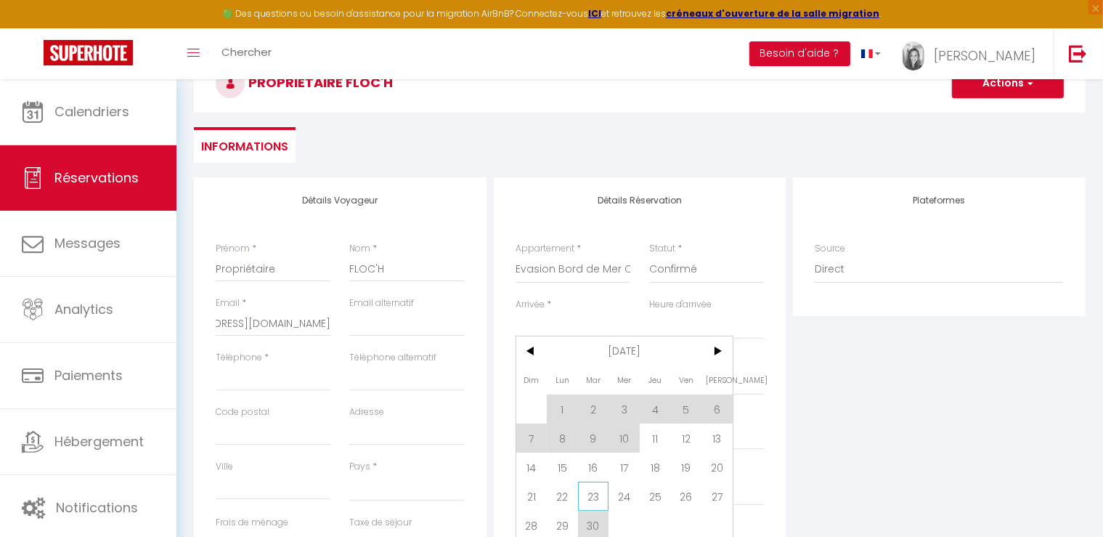
click at [592, 494] on span "23" at bounding box center [593, 495] width 31 height 29
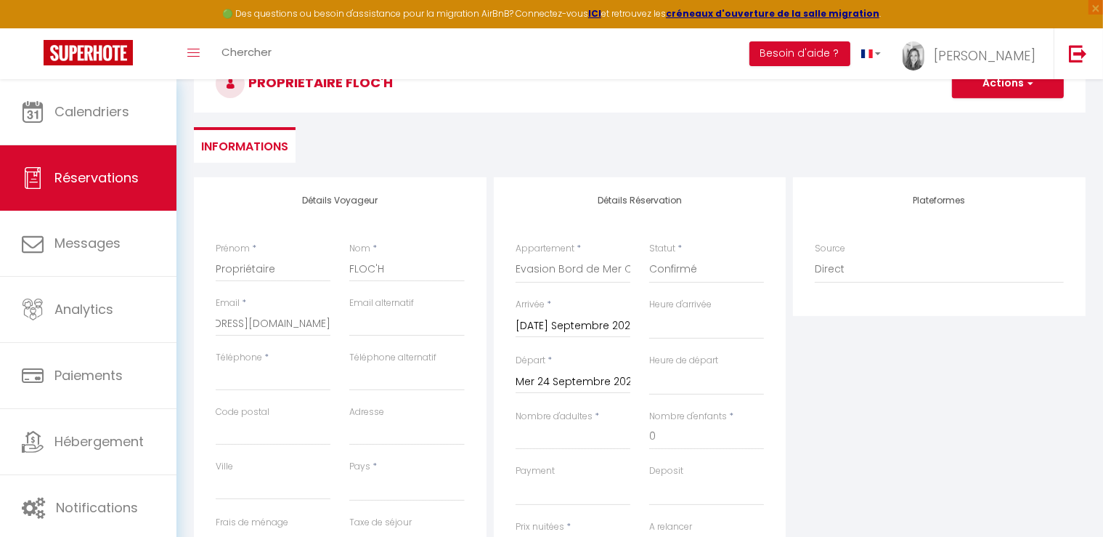
click at [564, 386] on input "Mer 24 Septembre 2025" at bounding box center [572, 381] width 115 height 19
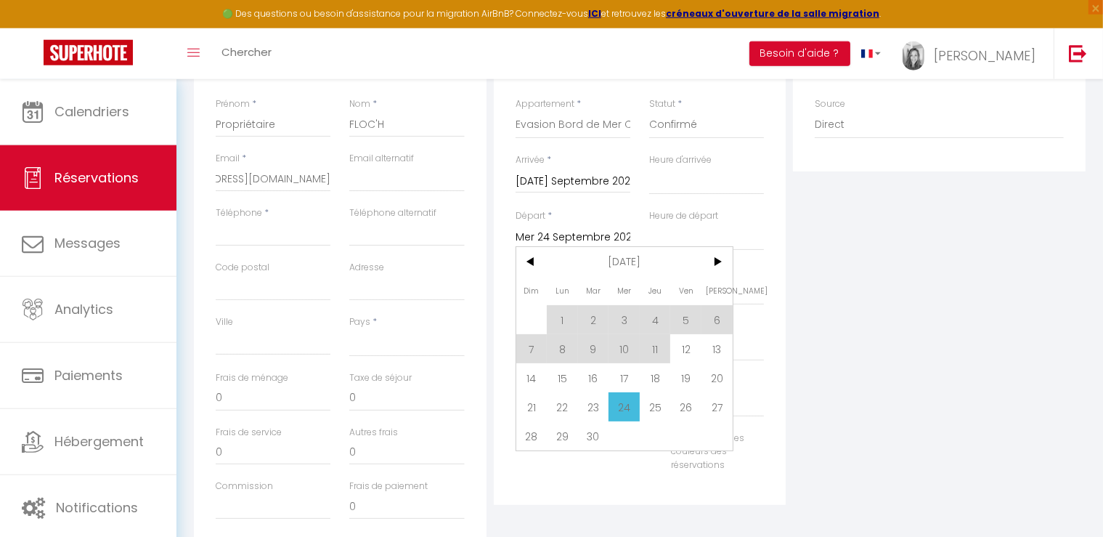
scroll to position [306, 0]
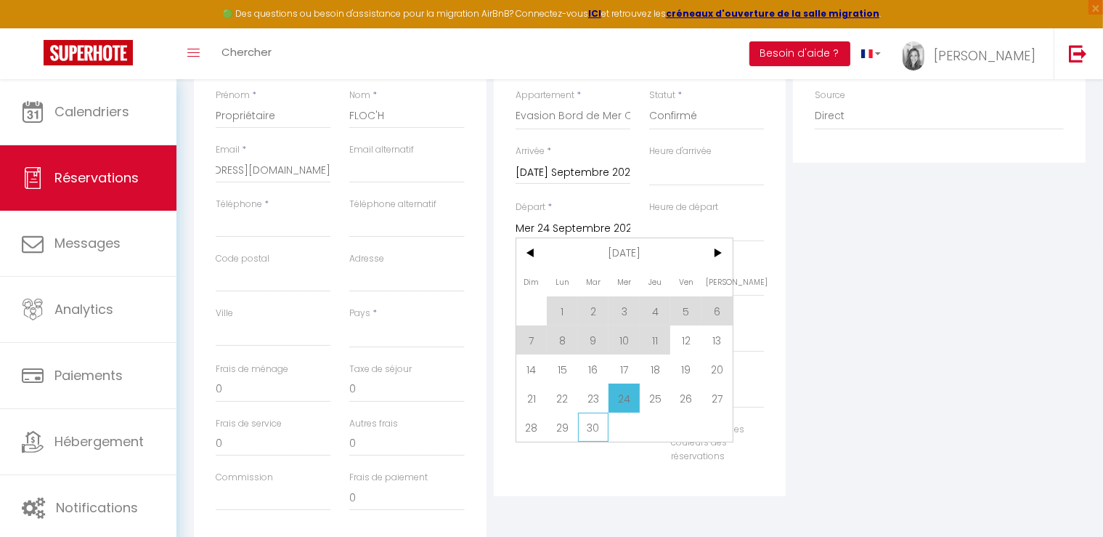
click at [588, 434] on span "30" at bounding box center [593, 426] width 31 height 29
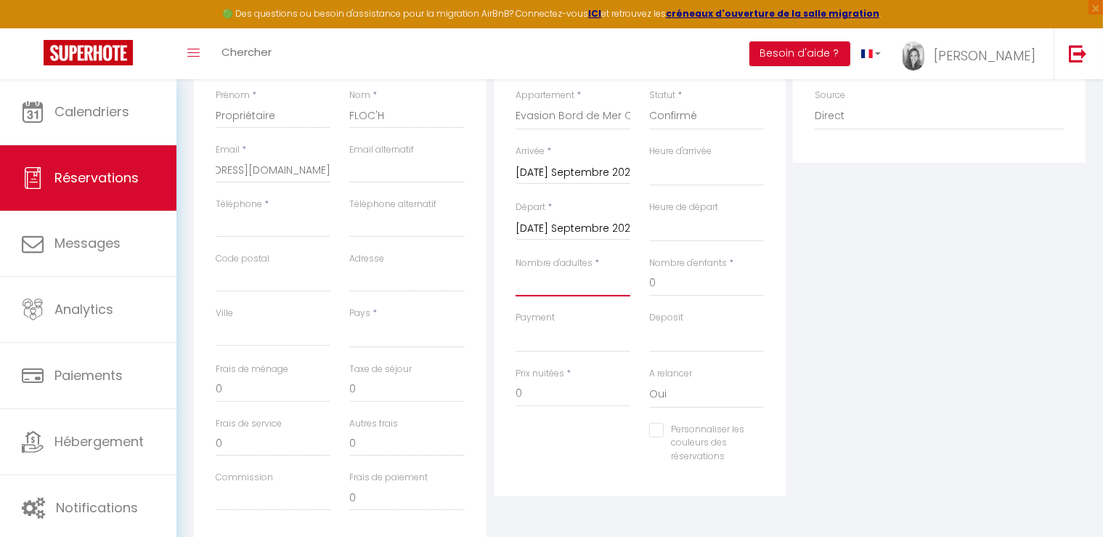
click at [568, 285] on input "Nombre d'adultes" at bounding box center [572, 283] width 115 height 26
drag, startPoint x: 388, startPoint y: 383, endPoint x: 341, endPoint y: 388, distance: 46.7
click at [349, 388] on input "30.94" at bounding box center [406, 389] width 115 height 26
drag, startPoint x: 539, startPoint y: 397, endPoint x: 495, endPoint y: 401, distance: 44.5
click at [515, 401] on input "772" at bounding box center [572, 393] width 115 height 26
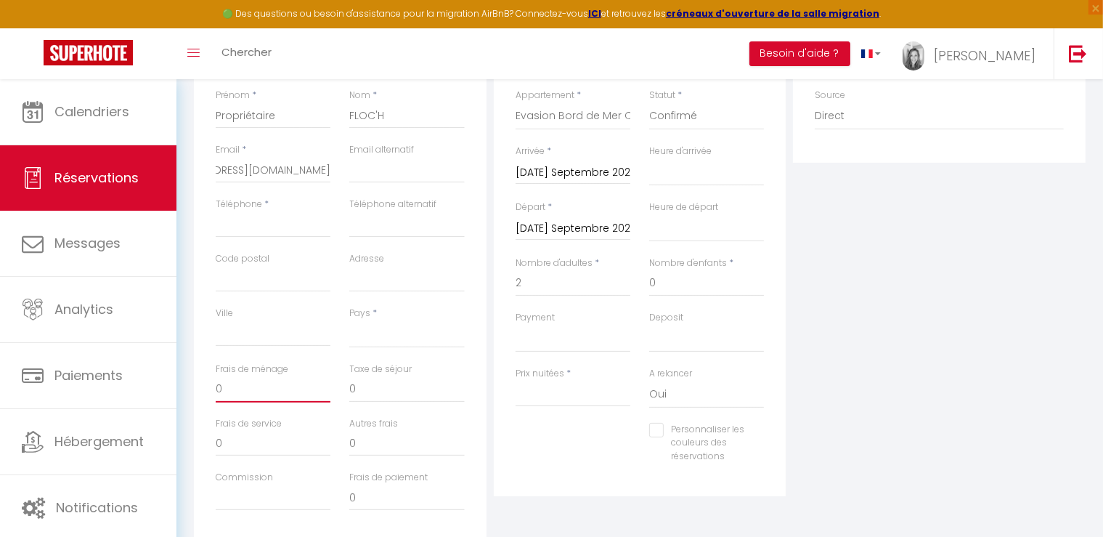
click at [227, 388] on input "0" at bounding box center [273, 389] width 115 height 26
drag, startPoint x: 227, startPoint y: 388, endPoint x: 199, endPoint y: 391, distance: 28.5
click at [216, 391] on input "0" at bounding box center [273, 389] width 115 height 26
click at [582, 418] on div "Prix nuitées *" at bounding box center [573, 395] width 134 height 56
click at [541, 393] on input "Prix nuitées" at bounding box center [572, 393] width 115 height 26
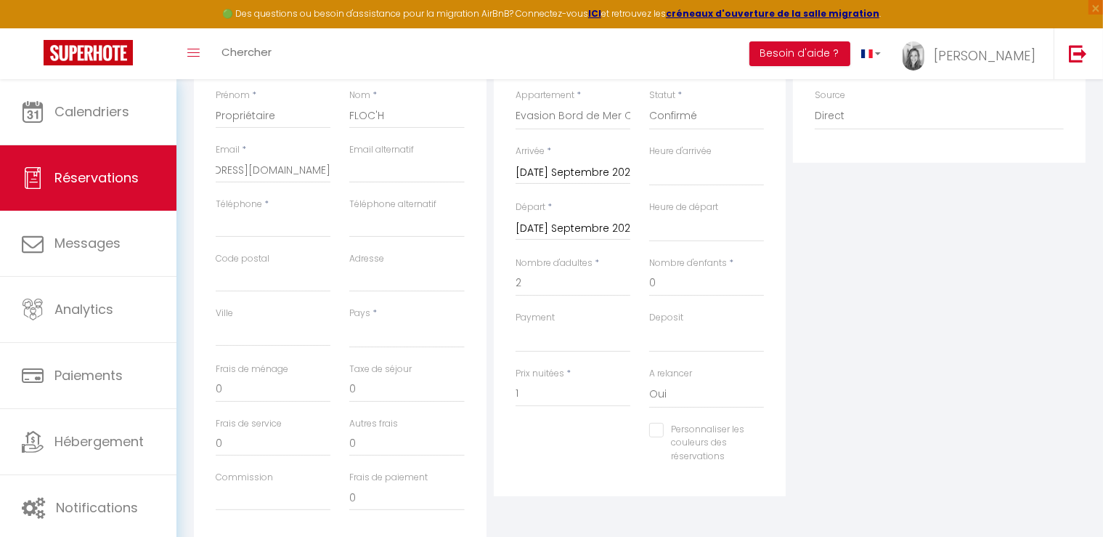
click at [568, 440] on div "Personnaliser les couleurs des réservations #D7092E" at bounding box center [640, 451] width 268 height 56
drag, startPoint x: 243, startPoint y: 391, endPoint x: 176, endPoint y: 395, distance: 66.9
click at [216, 395] on input "0" at bounding box center [273, 389] width 115 height 26
click at [608, 439] on div "Personnaliser les couleurs des réservations #D7092E" at bounding box center [640, 451] width 268 height 56
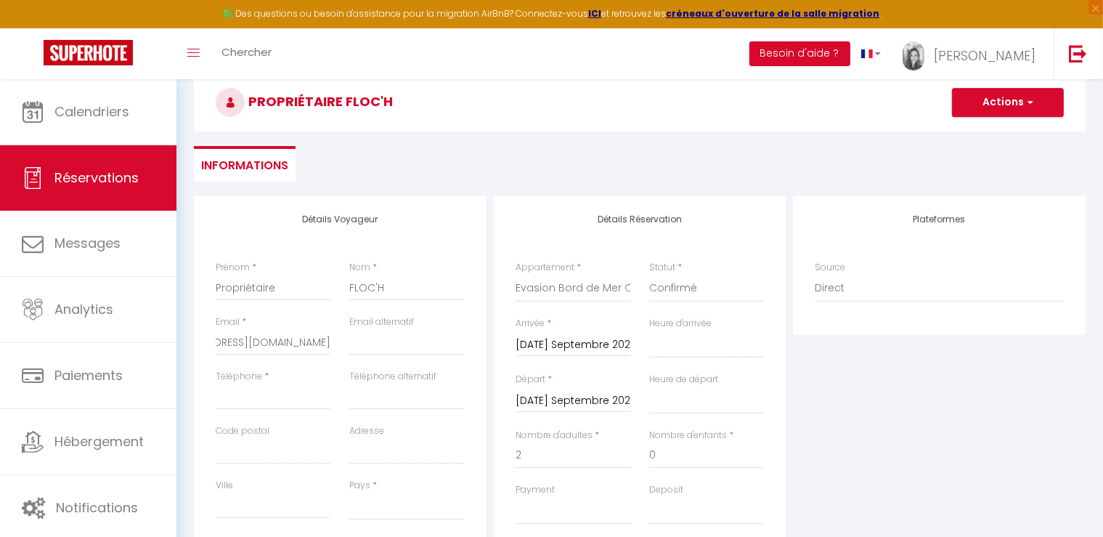
scroll to position [0, 0]
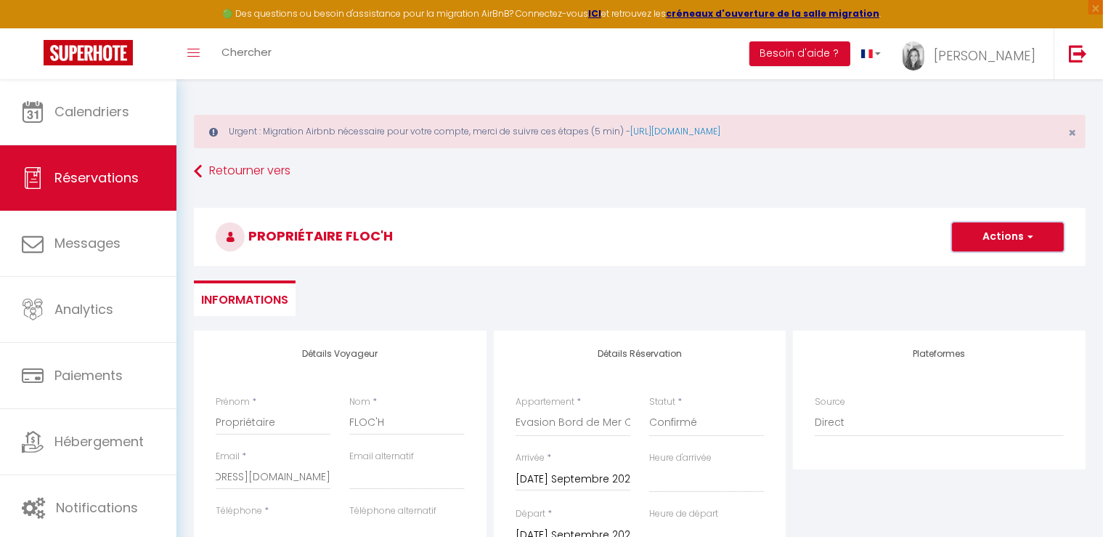
click at [983, 239] on button "Actions" at bounding box center [1008, 236] width 112 height 29
click at [972, 266] on link "Enregistrer" at bounding box center [993, 268] width 115 height 19
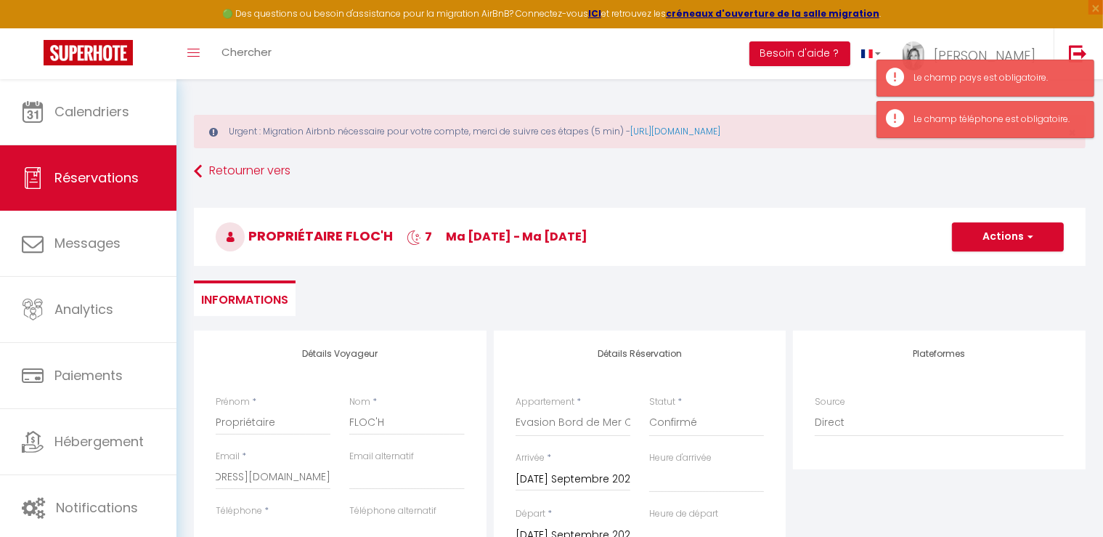
scroll to position [229, 0]
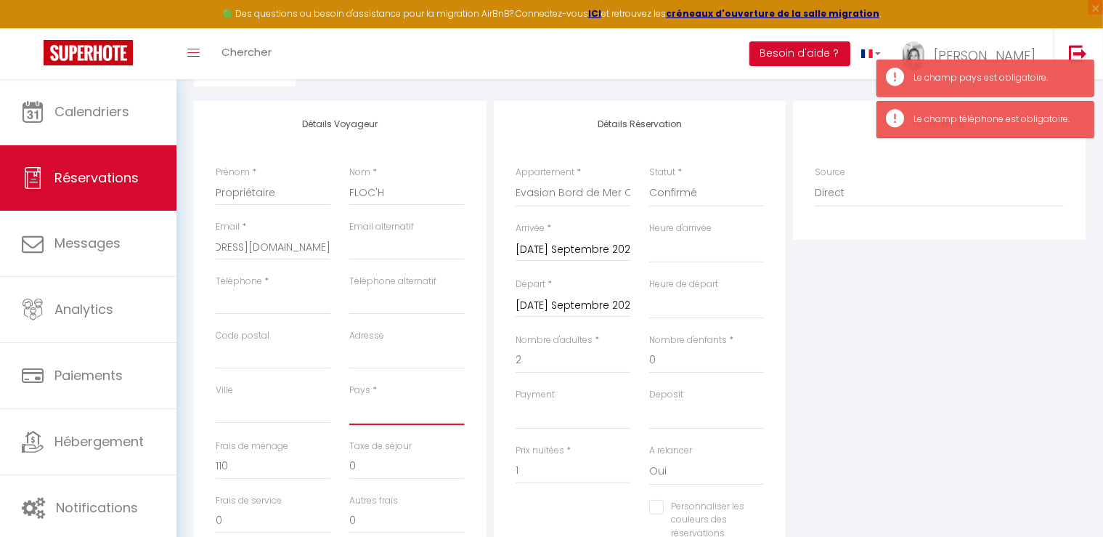
click at [349, 397] on select "[GEOGRAPHIC_DATA] [GEOGRAPHIC_DATA] [GEOGRAPHIC_DATA] [GEOGRAPHIC_DATA] [GEOGRA…" at bounding box center [406, 411] width 115 height 28
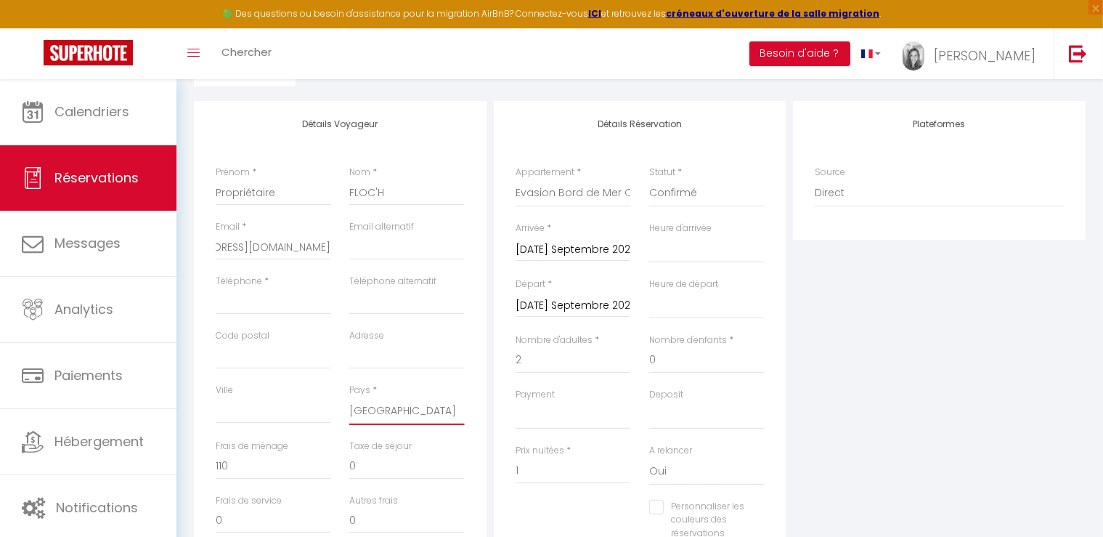
click option "[GEOGRAPHIC_DATA]" at bounding box center [0, 0] width 0 height 0
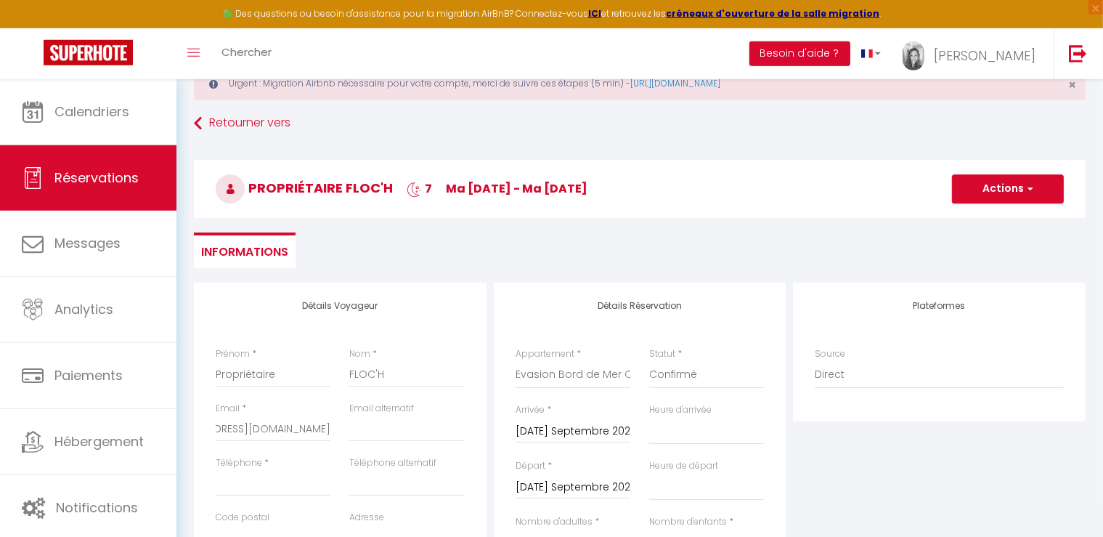
scroll to position [0, 0]
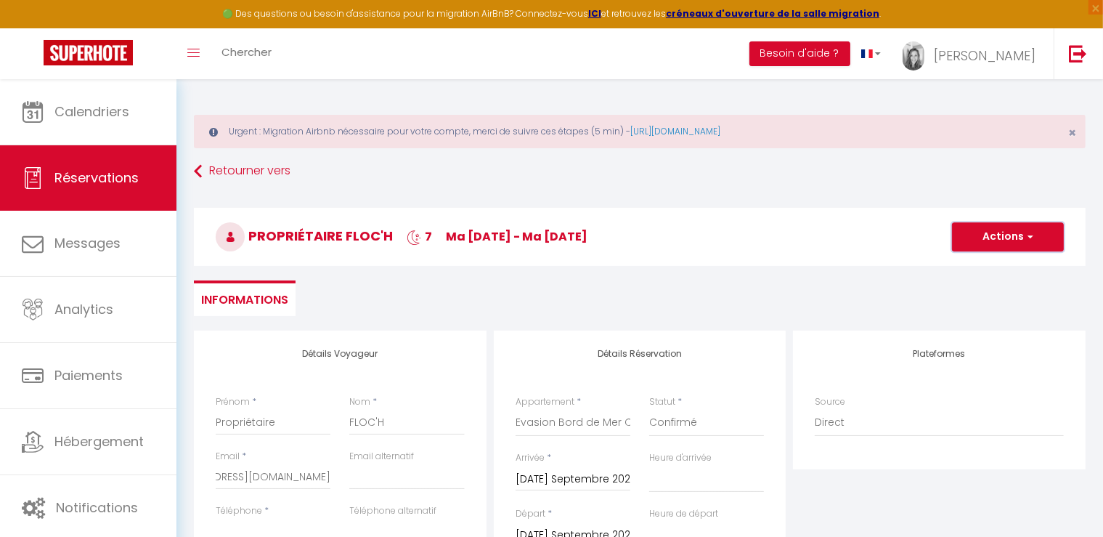
click at [983, 245] on button "Actions" at bounding box center [1008, 236] width 112 height 29
click at [969, 264] on link "Enregistrer" at bounding box center [993, 268] width 115 height 19
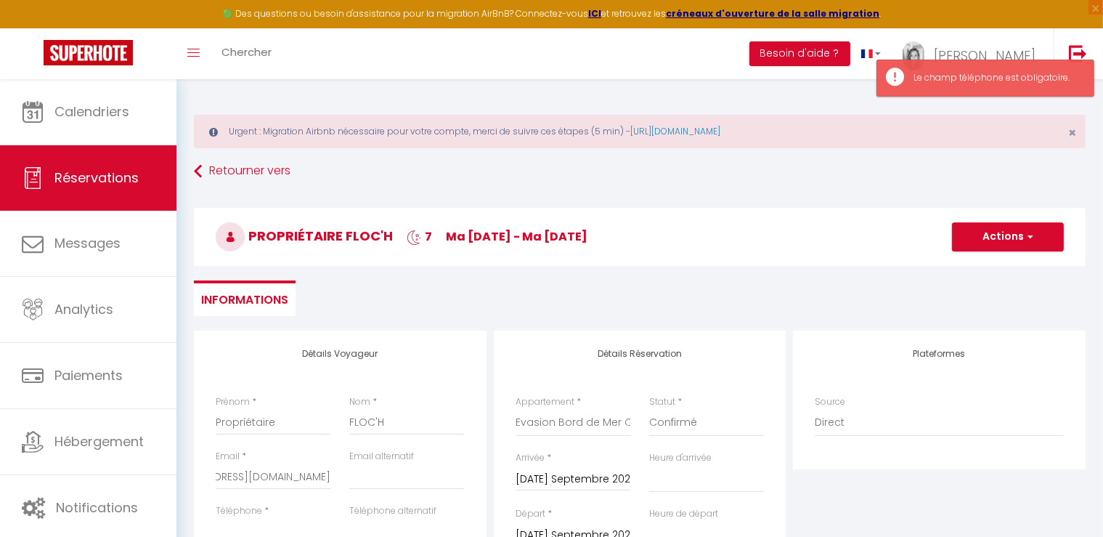
scroll to position [229, 0]
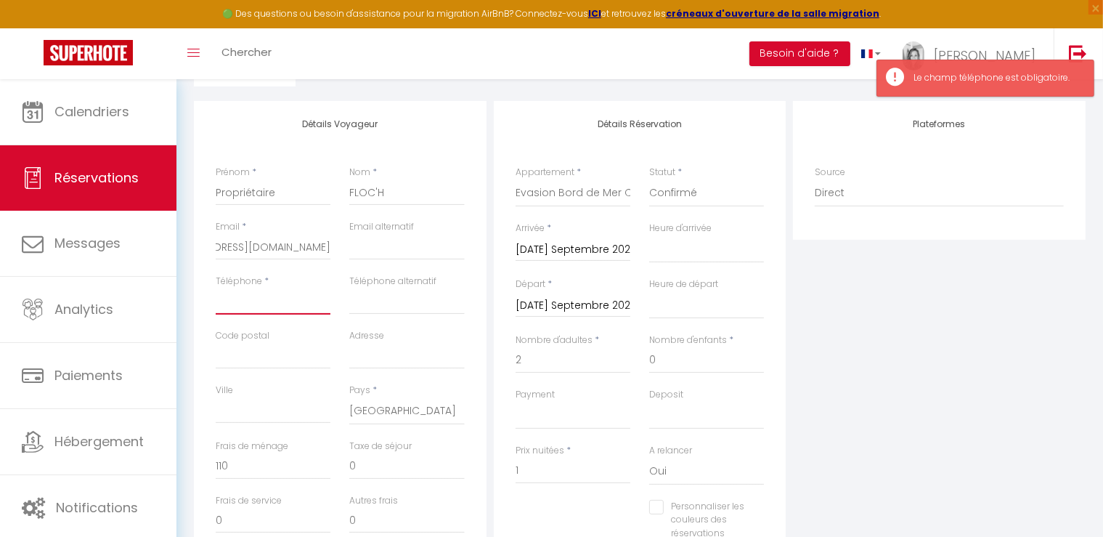
click at [234, 307] on input "Téléphone" at bounding box center [273, 301] width 115 height 26
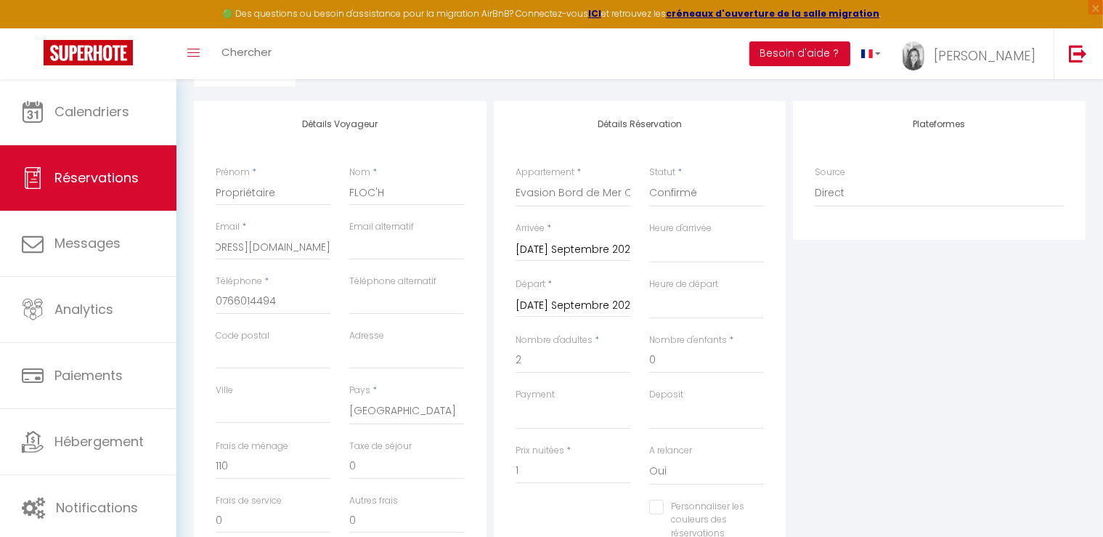
click at [837, 314] on div "Plateformes Source Direct [DOMAIN_NAME] [DOMAIN_NAME] Chalet montagne Expedia G…" at bounding box center [939, 360] width 300 height 519
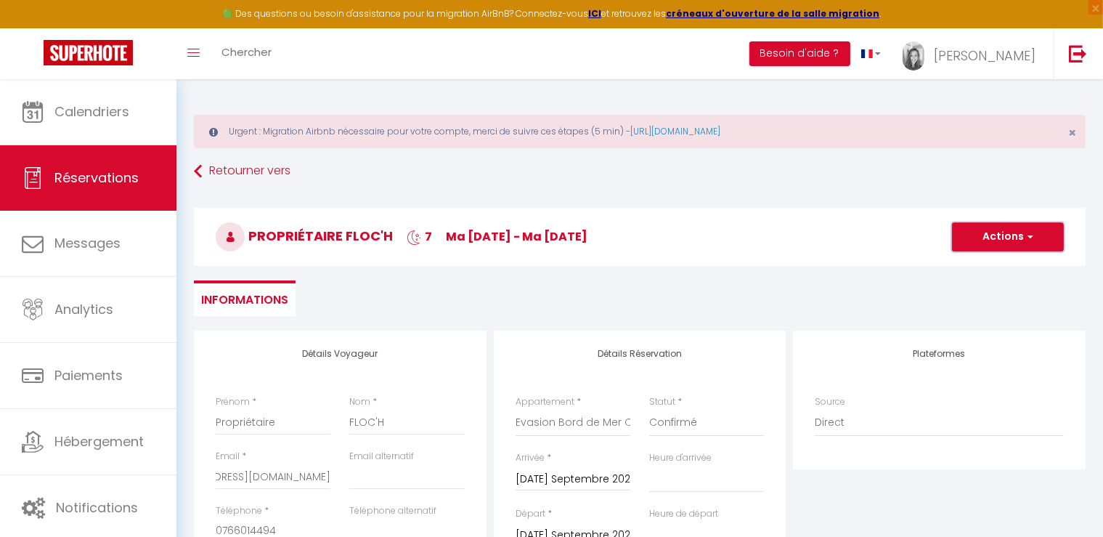
click at [974, 240] on button "Actions" at bounding box center [1008, 236] width 112 height 29
click at [974, 269] on link "Enregistrer" at bounding box center [993, 268] width 115 height 19
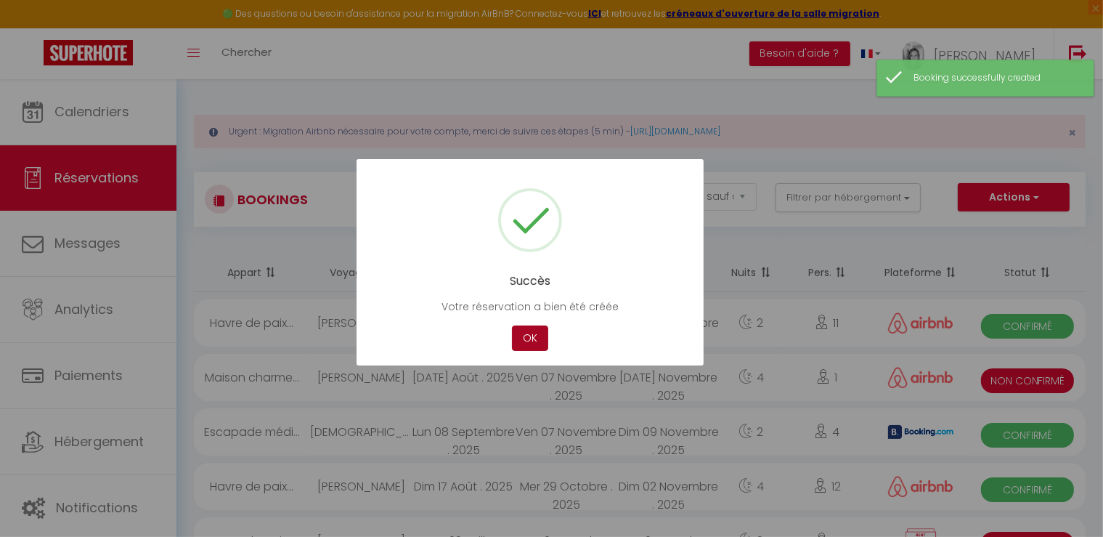
click at [536, 339] on button "OK" at bounding box center [530, 337] width 36 height 25
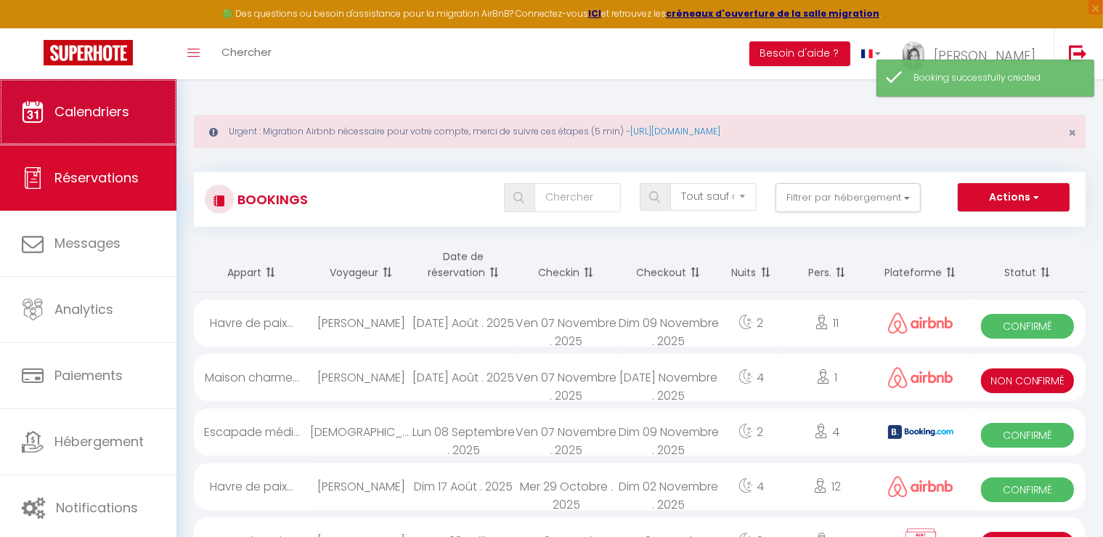
click at [120, 122] on link "Calendriers" at bounding box center [88, 111] width 176 height 65
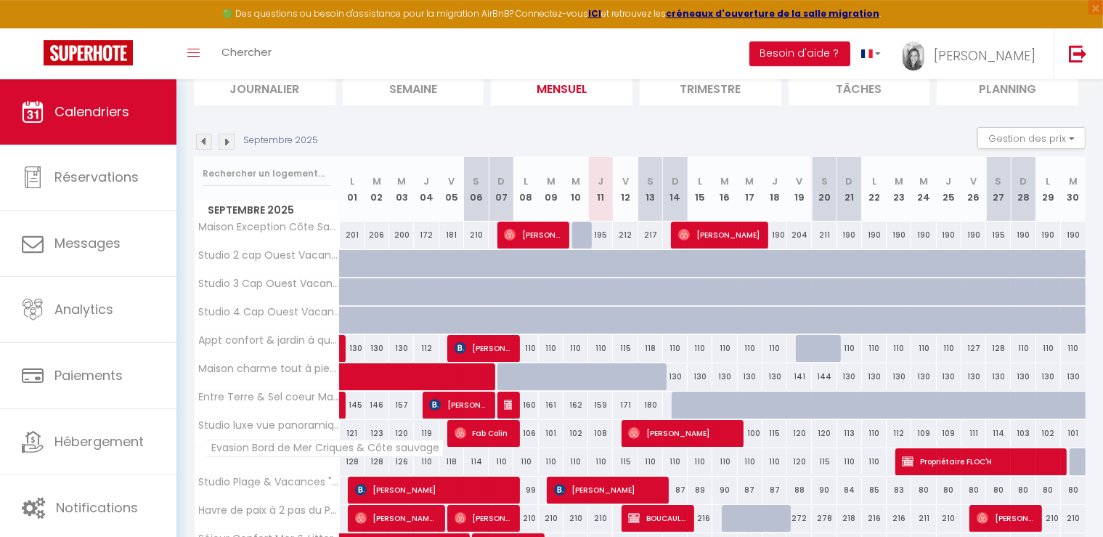
scroll to position [153, 0]
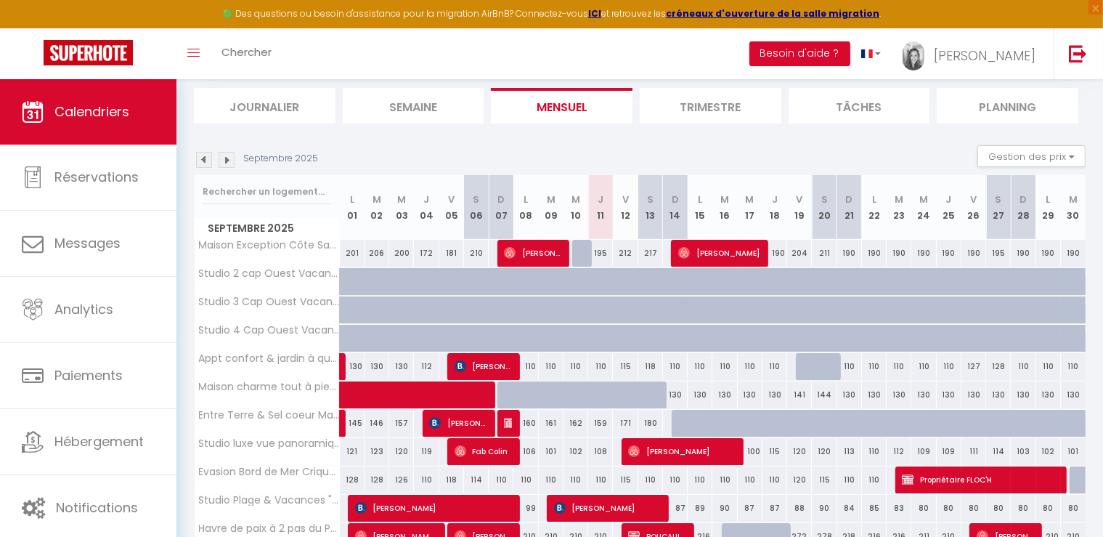
click at [223, 164] on img at bounding box center [227, 160] width 16 height 16
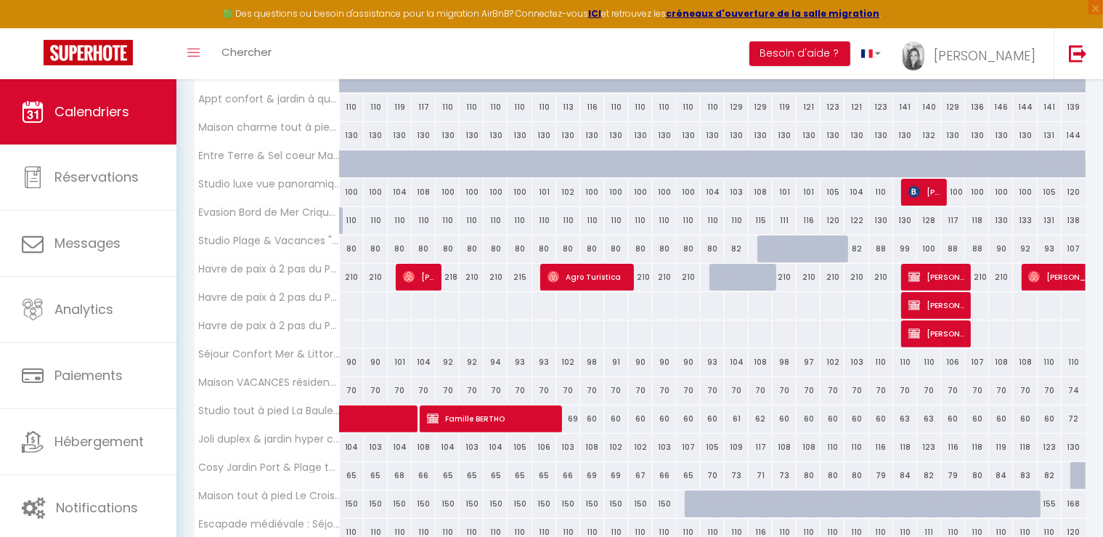
scroll to position [462, 0]
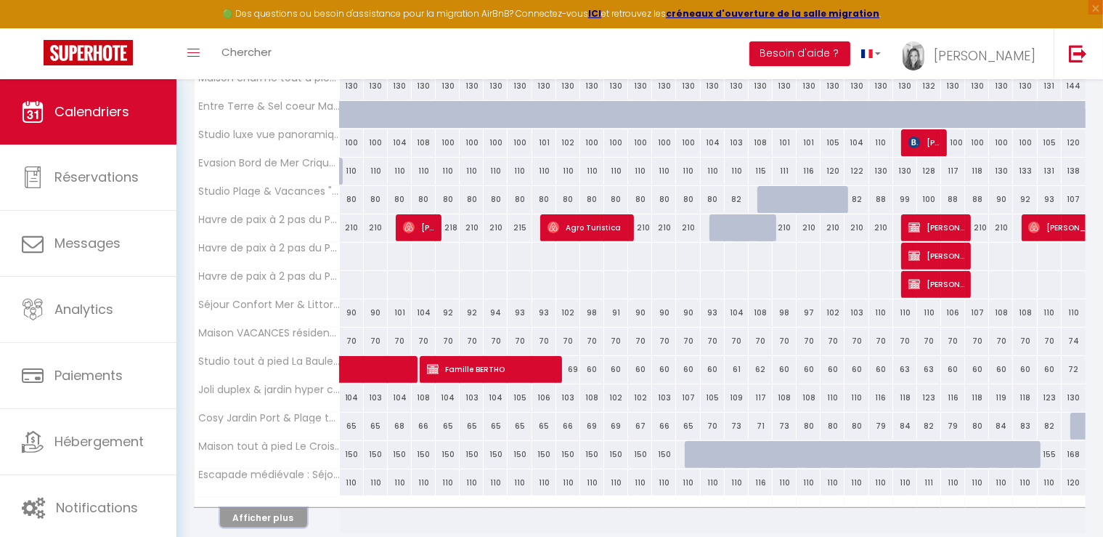
click at [288, 511] on button "Afficher plus" at bounding box center [263, 517] width 87 height 20
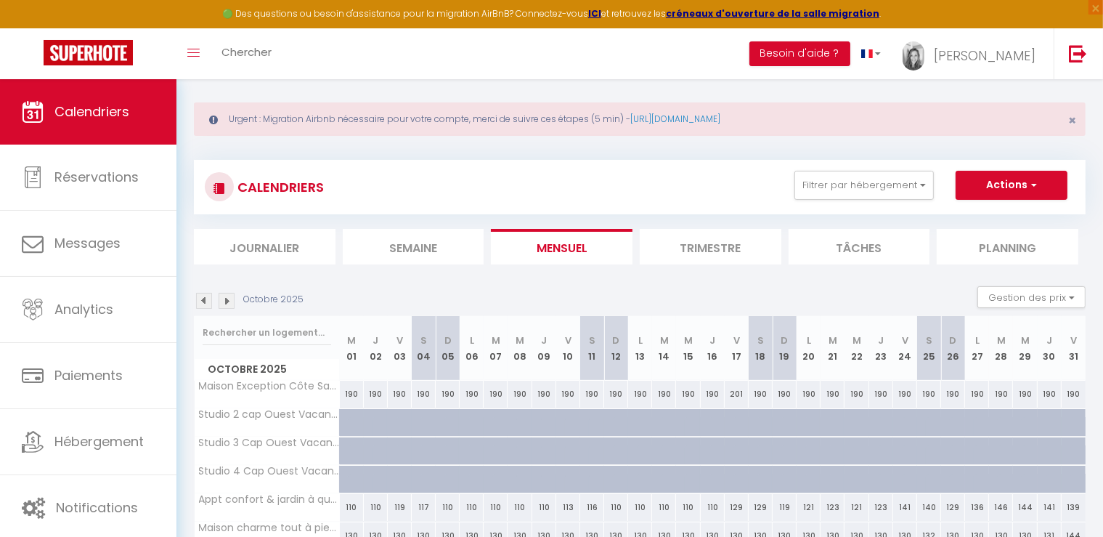
scroll to position [2, 0]
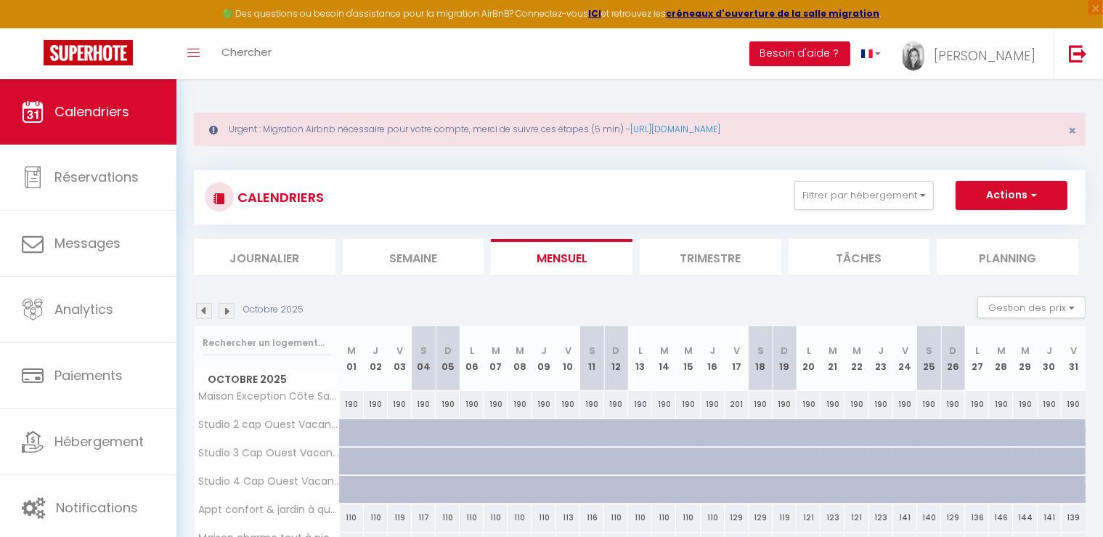
click at [205, 314] on img at bounding box center [204, 311] width 16 height 16
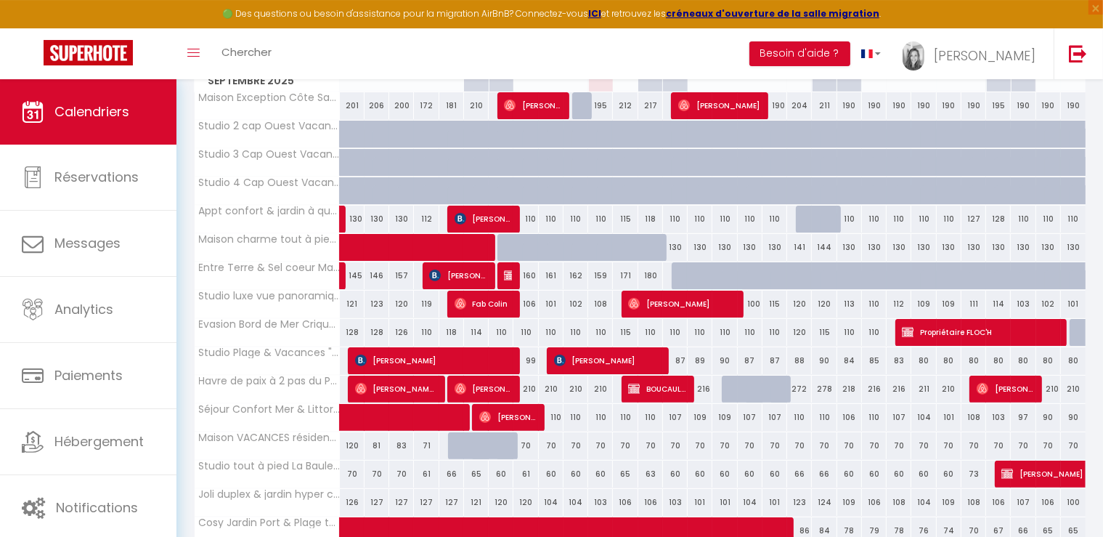
scroll to position [309, 0]
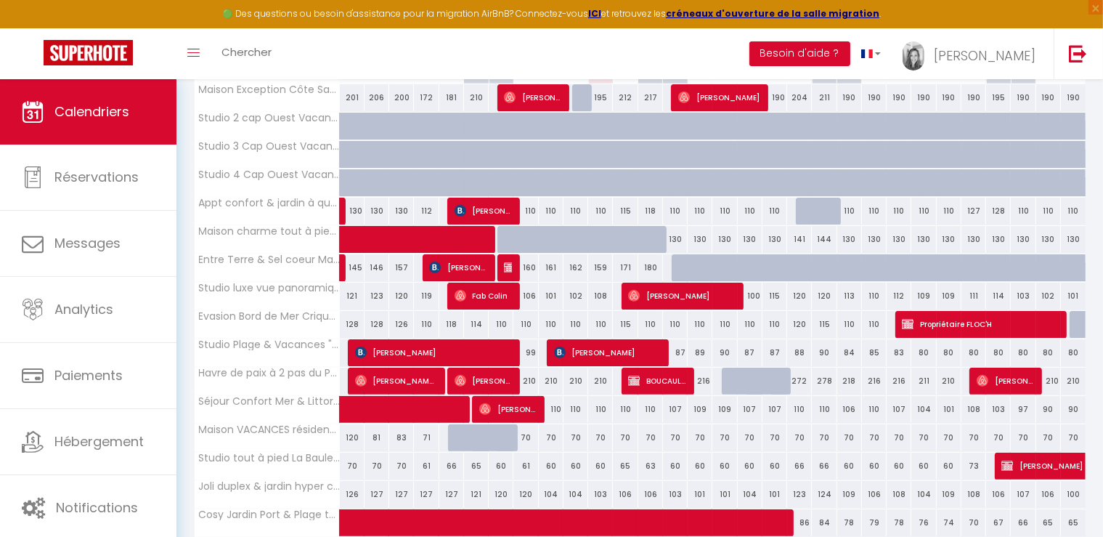
click at [998, 314] on span "Propriétaire FLOC'H" at bounding box center [980, 324] width 156 height 28
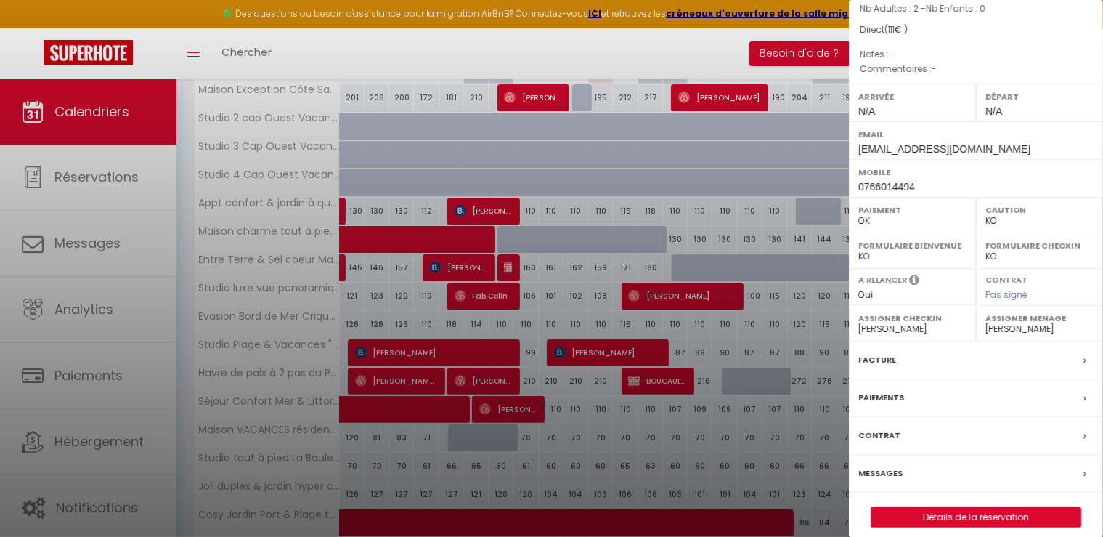
scroll to position [175, 0]
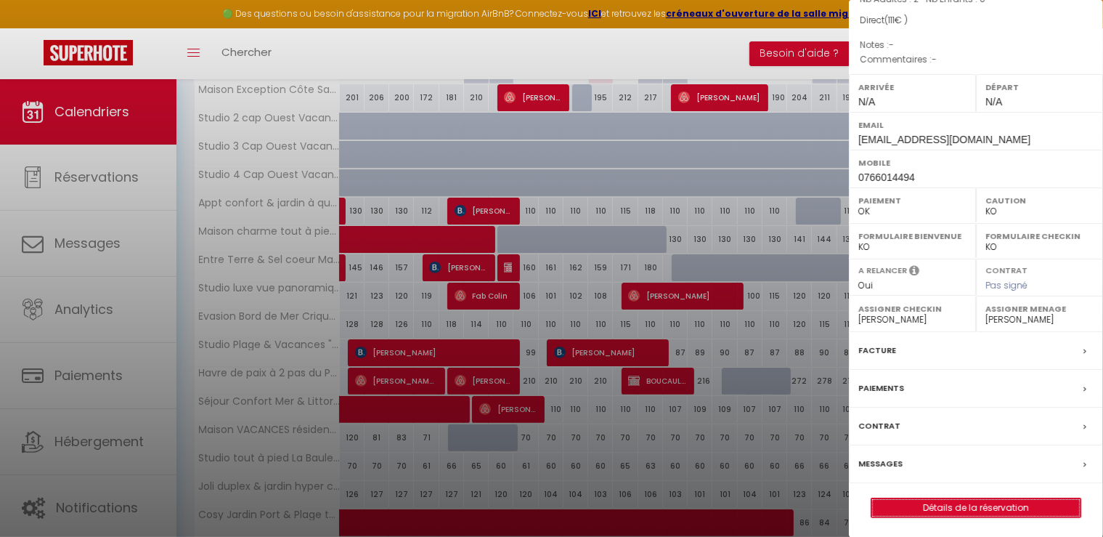
click at [966, 510] on link "Détails de la réservation" at bounding box center [975, 507] width 209 height 19
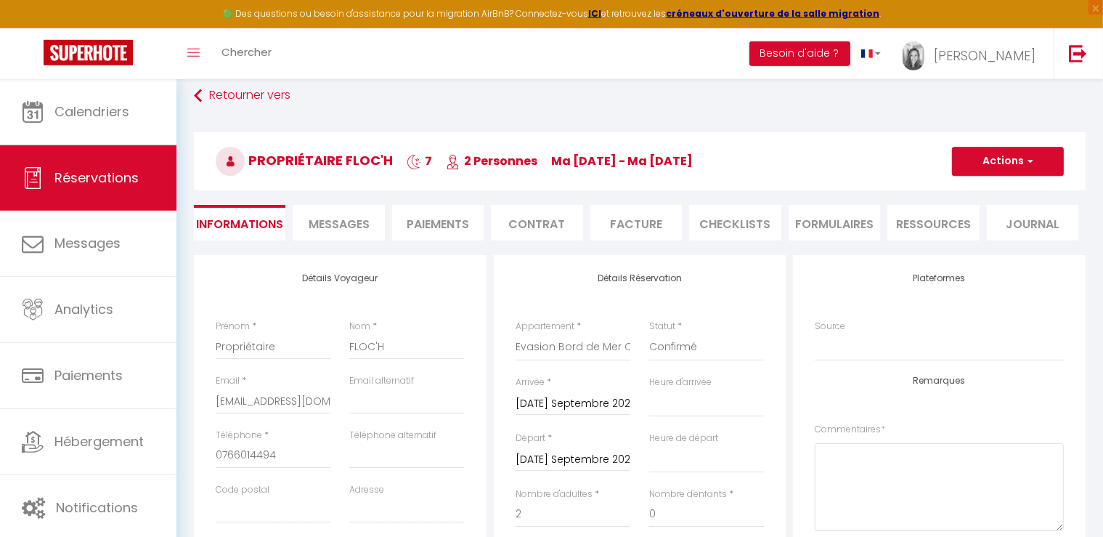
scroll to position [153, 0]
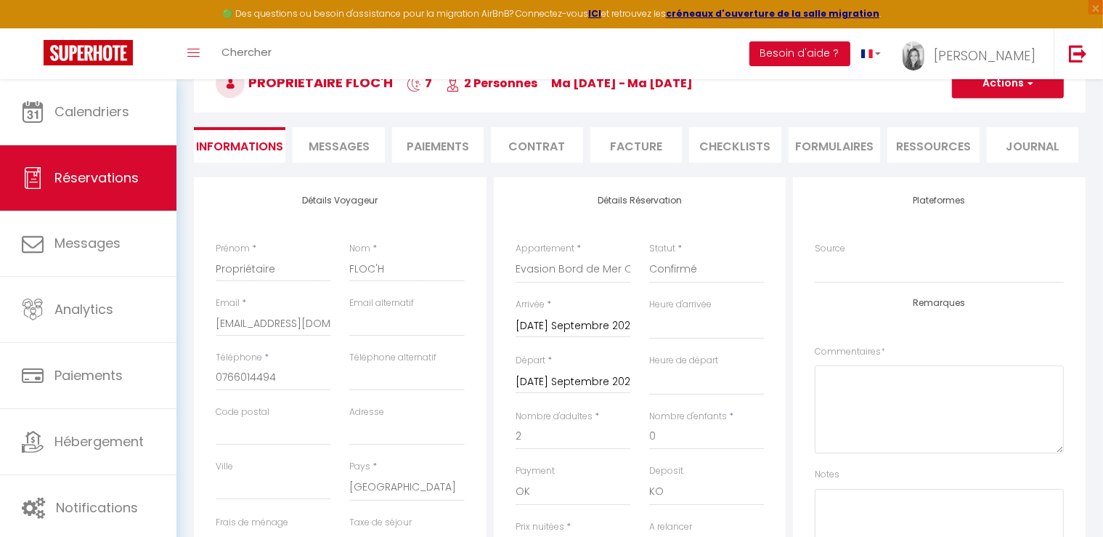
click at [547, 322] on input "[DATE] Septembre 2025" at bounding box center [572, 326] width 115 height 19
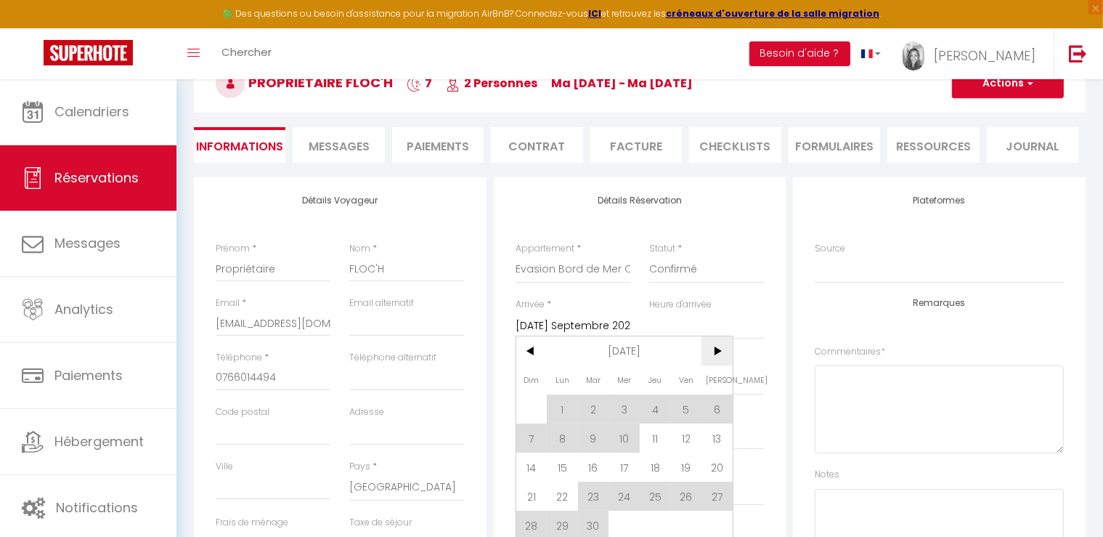
click at [723, 347] on span ">" at bounding box center [716, 350] width 31 height 29
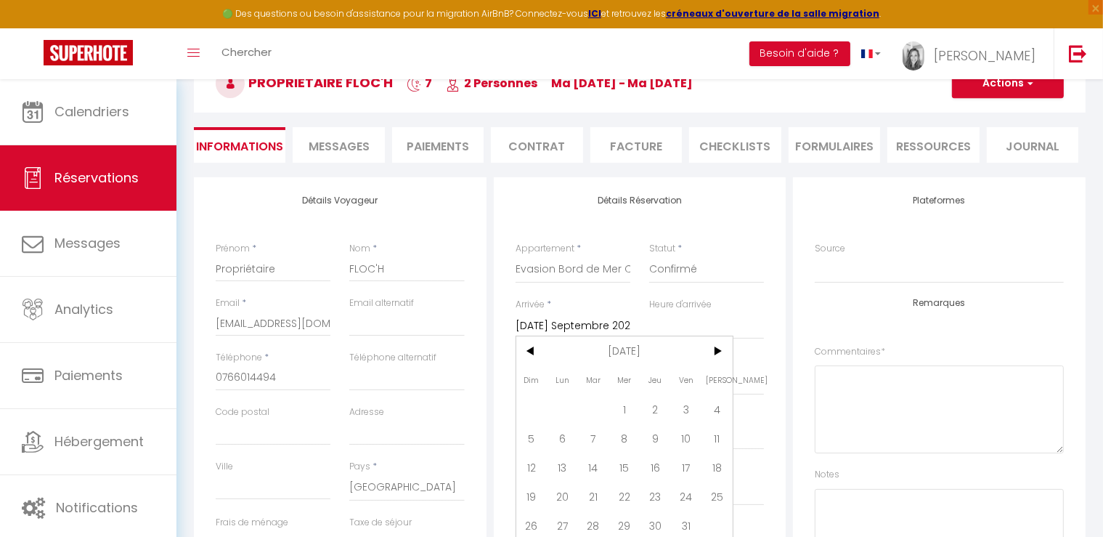
click at [663, 496] on span "23" at bounding box center [655, 495] width 31 height 29
click at [655, 499] on select "OK KO" at bounding box center [706, 492] width 115 height 28
click at [576, 378] on input "[DATE] Septembre 2025" at bounding box center [572, 381] width 115 height 19
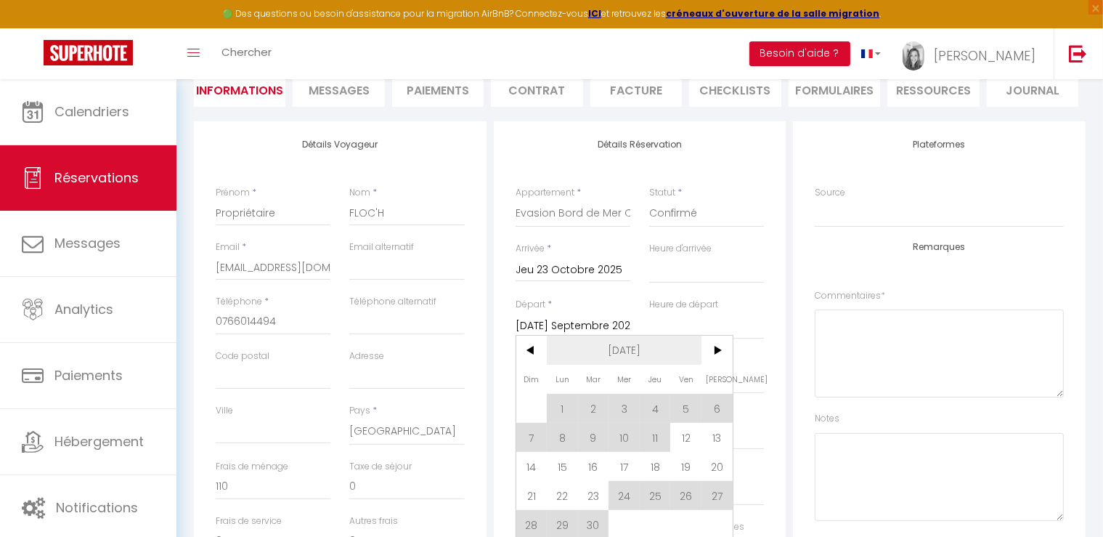
scroll to position [229, 0]
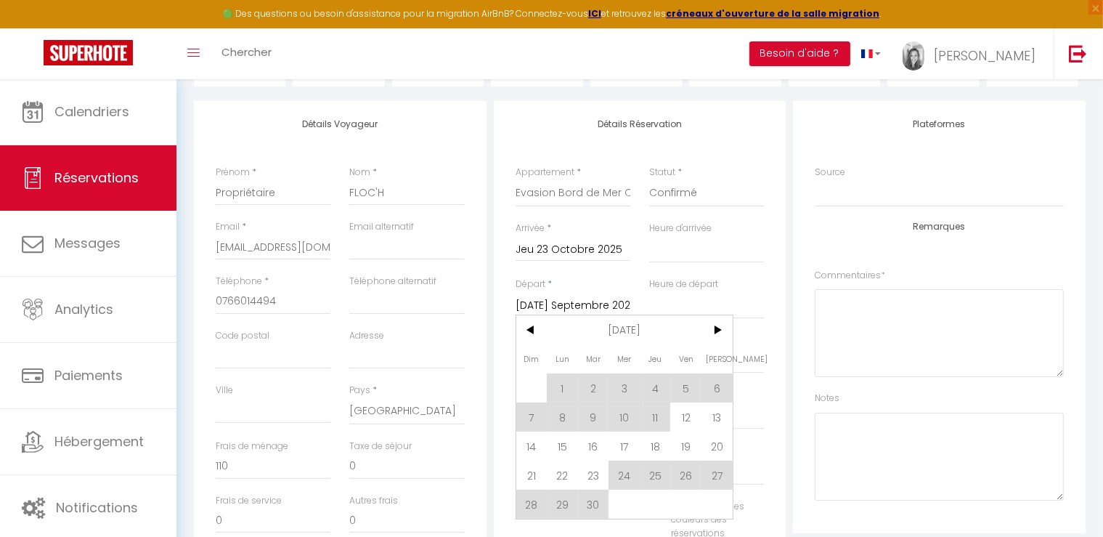
click at [719, 330] on span ">" at bounding box center [716, 329] width 31 height 29
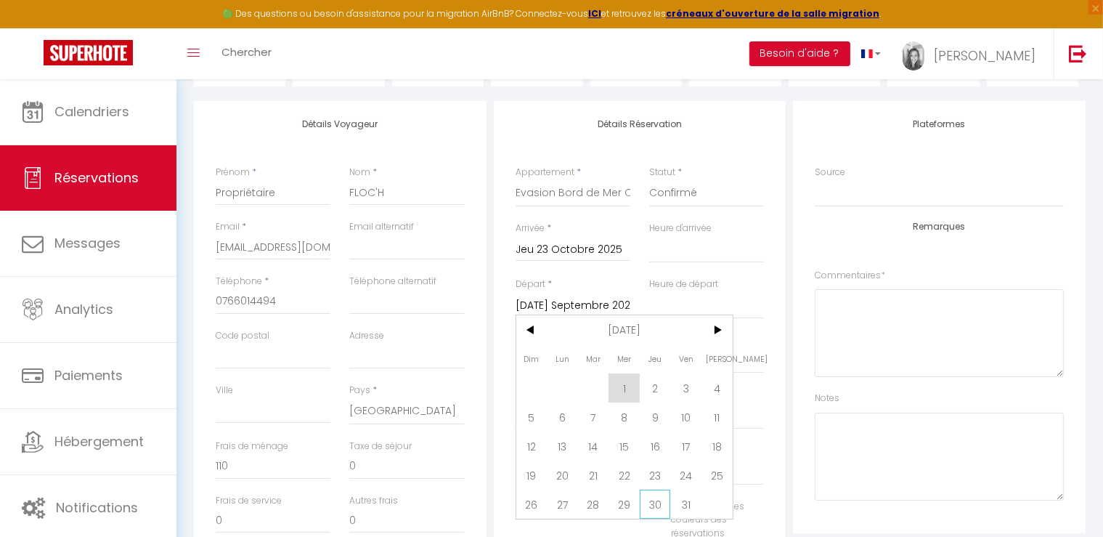
click at [656, 510] on span "30" at bounding box center [655, 503] width 31 height 29
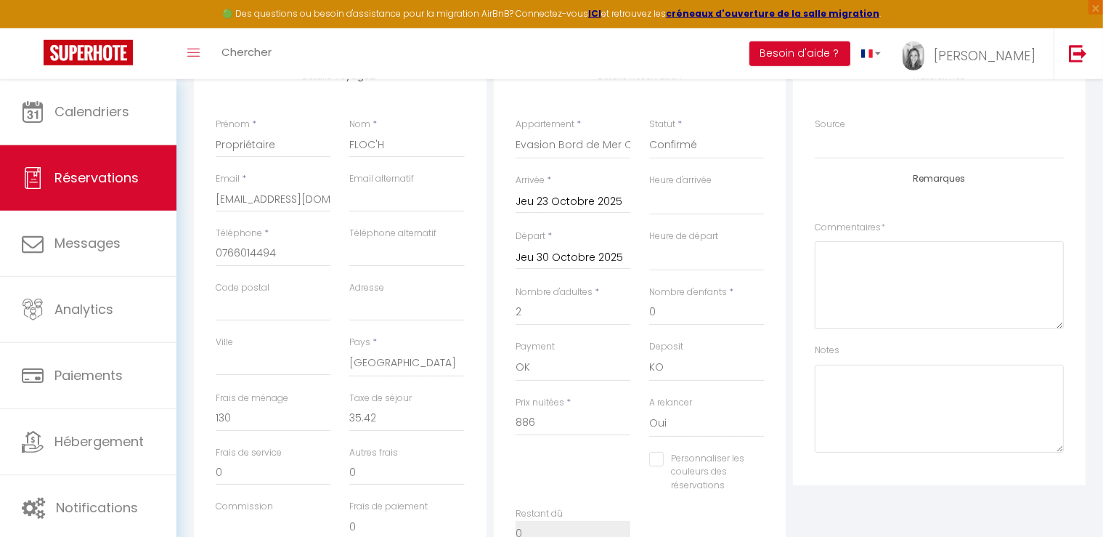
scroll to position [306, 0]
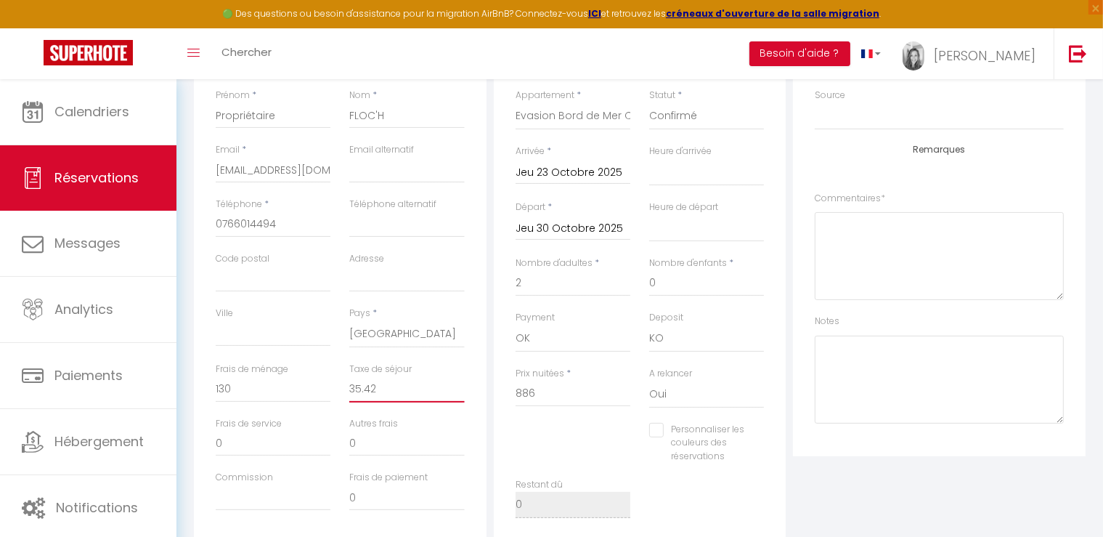
drag, startPoint x: 396, startPoint y: 386, endPoint x: 308, endPoint y: 393, distance: 88.8
click at [349, 393] on input "35.42" at bounding box center [406, 389] width 115 height 26
drag, startPoint x: 240, startPoint y: 389, endPoint x: 200, endPoint y: 393, distance: 39.4
click at [216, 393] on input "130" at bounding box center [273, 389] width 115 height 26
click at [549, 276] on input "2" at bounding box center [572, 283] width 115 height 26
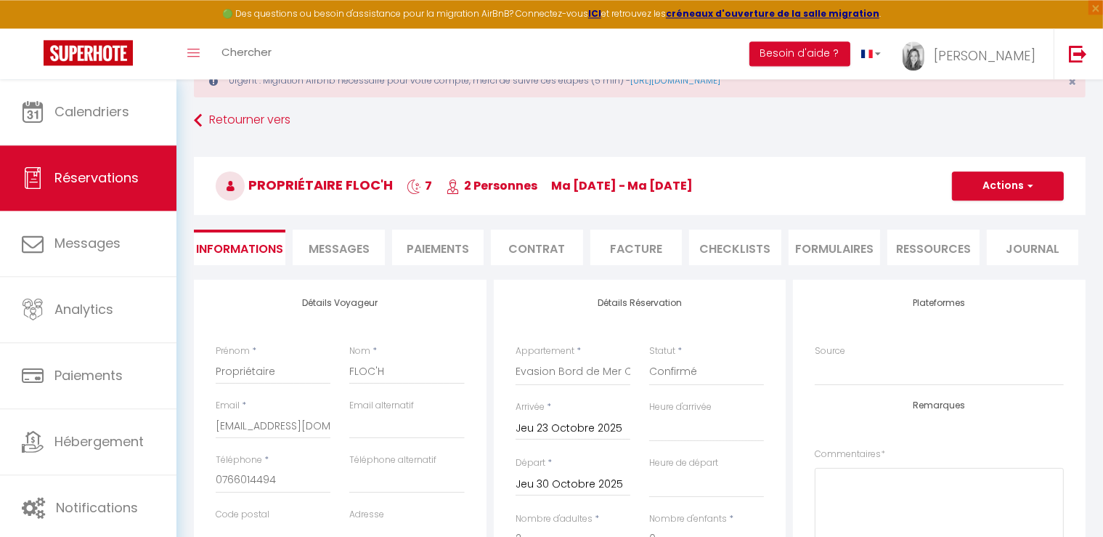
scroll to position [0, 0]
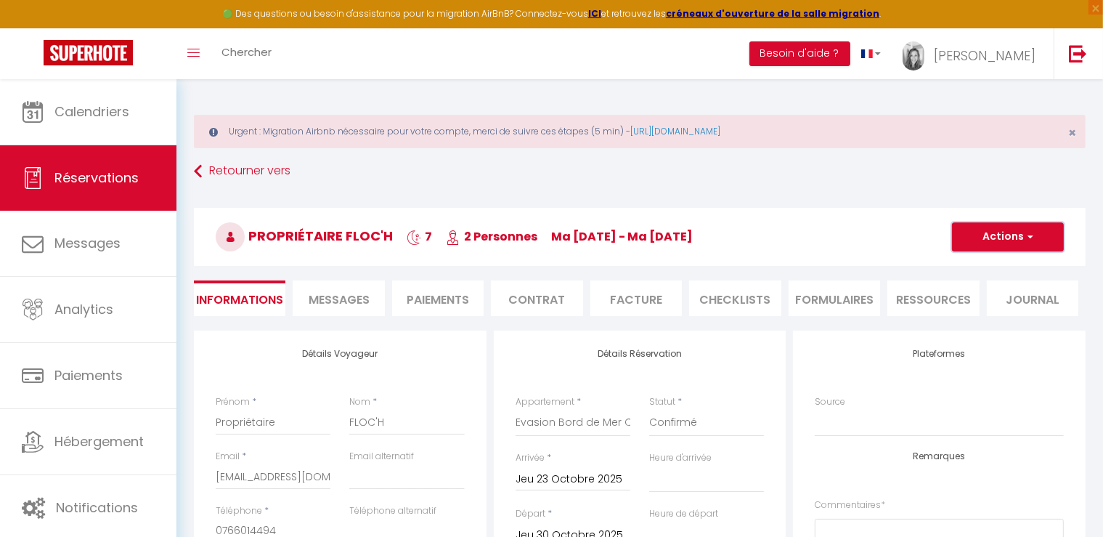
click at [982, 242] on button "Actions" at bounding box center [1008, 236] width 112 height 29
click at [969, 264] on link "Enregistrer" at bounding box center [993, 268] width 115 height 19
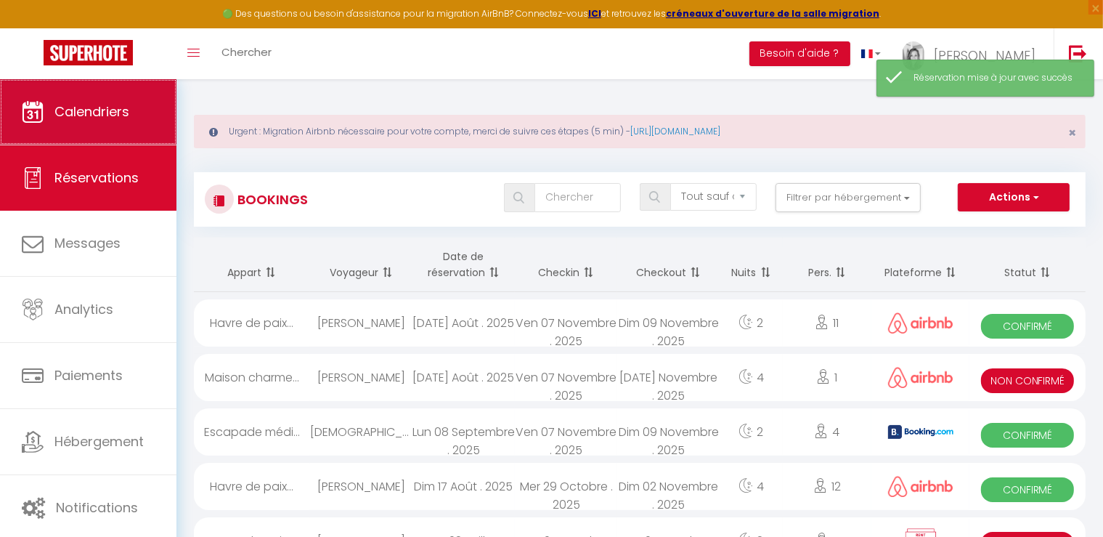
click at [69, 120] on span "Calendriers" at bounding box center [91, 111] width 75 height 18
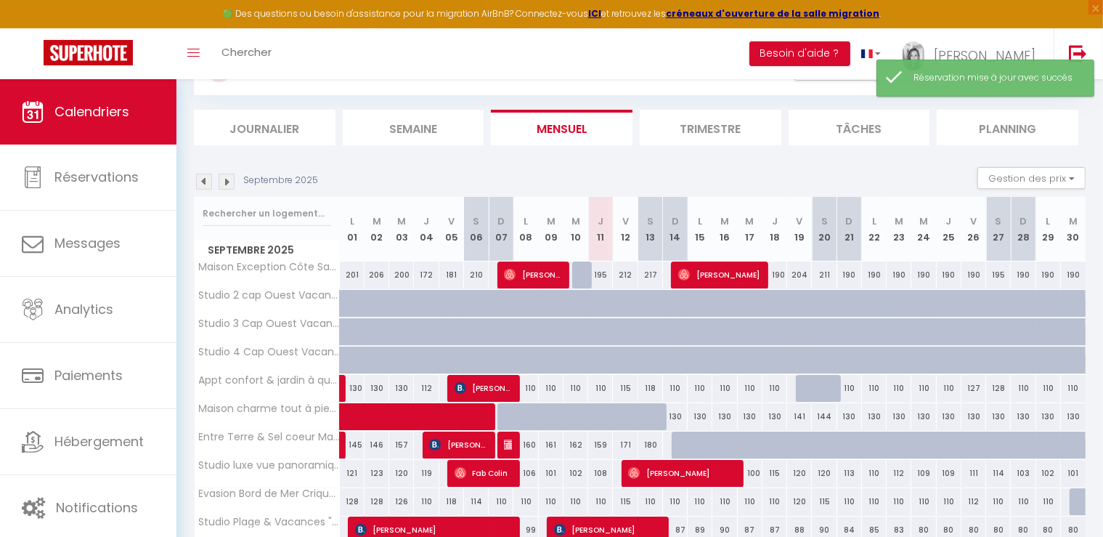
scroll to position [153, 0]
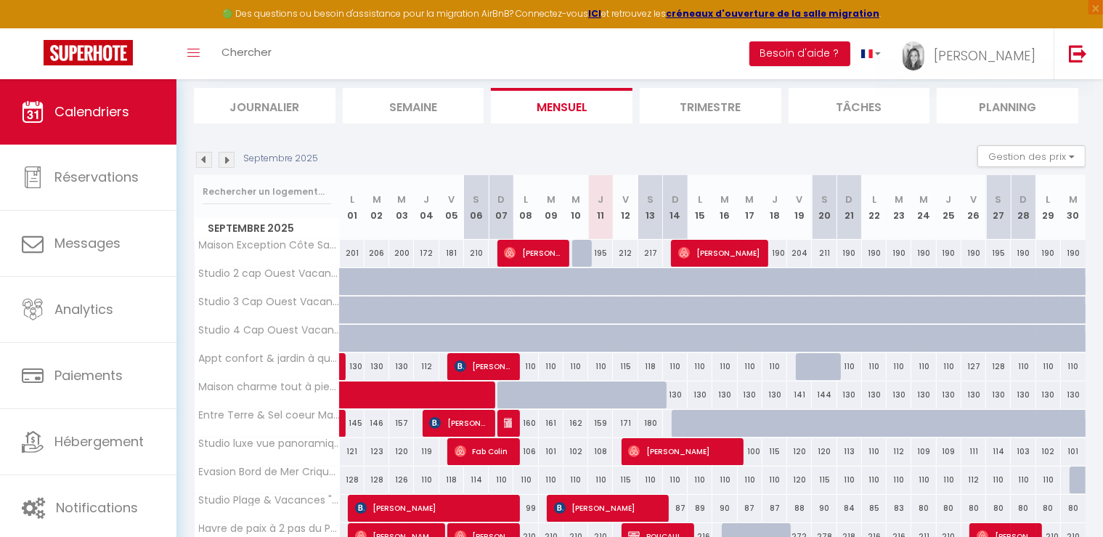
click at [227, 166] on img at bounding box center [227, 160] width 16 height 16
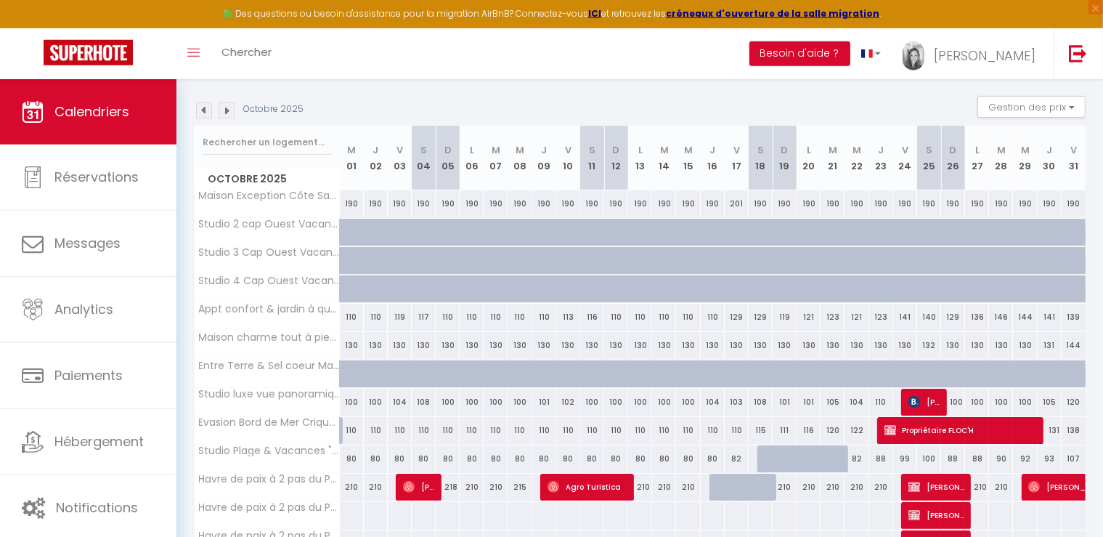
scroll to position [232, 0]
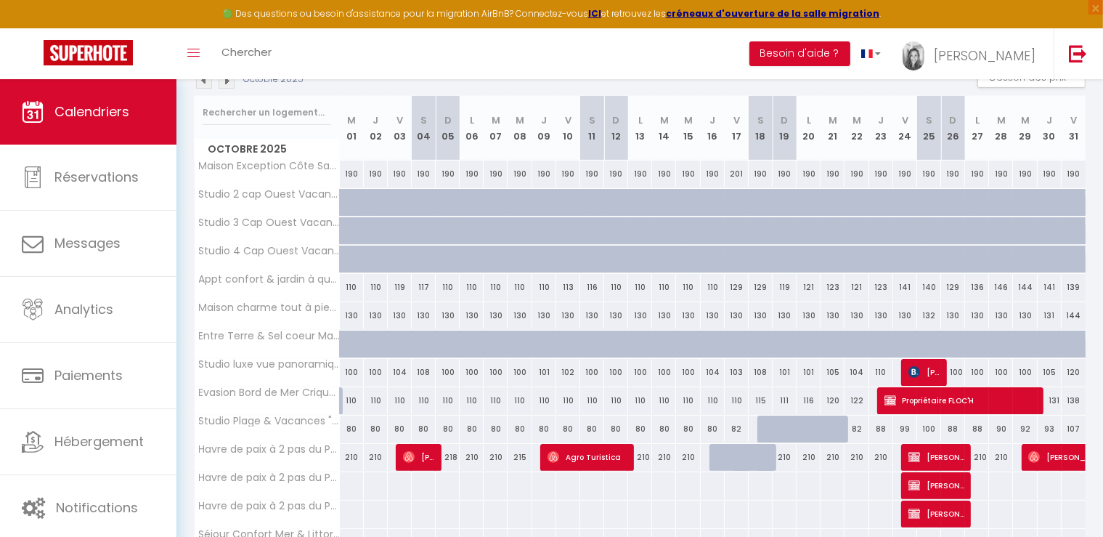
click at [975, 397] on span "Propriétaire FLOC'H" at bounding box center [960, 400] width 152 height 28
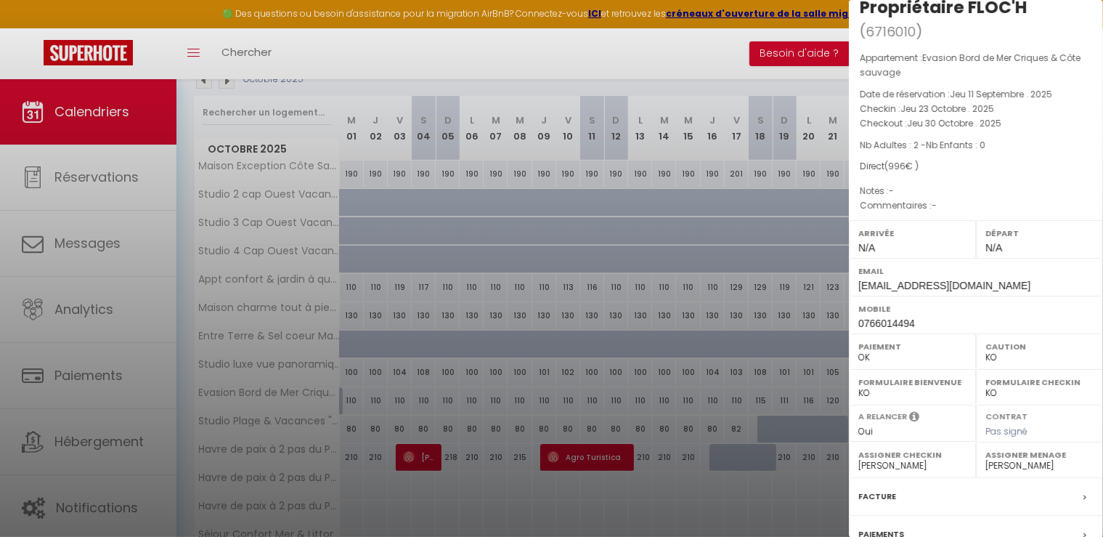
scroll to position [0, 0]
